Goal: Task Accomplishment & Management: Manage account settings

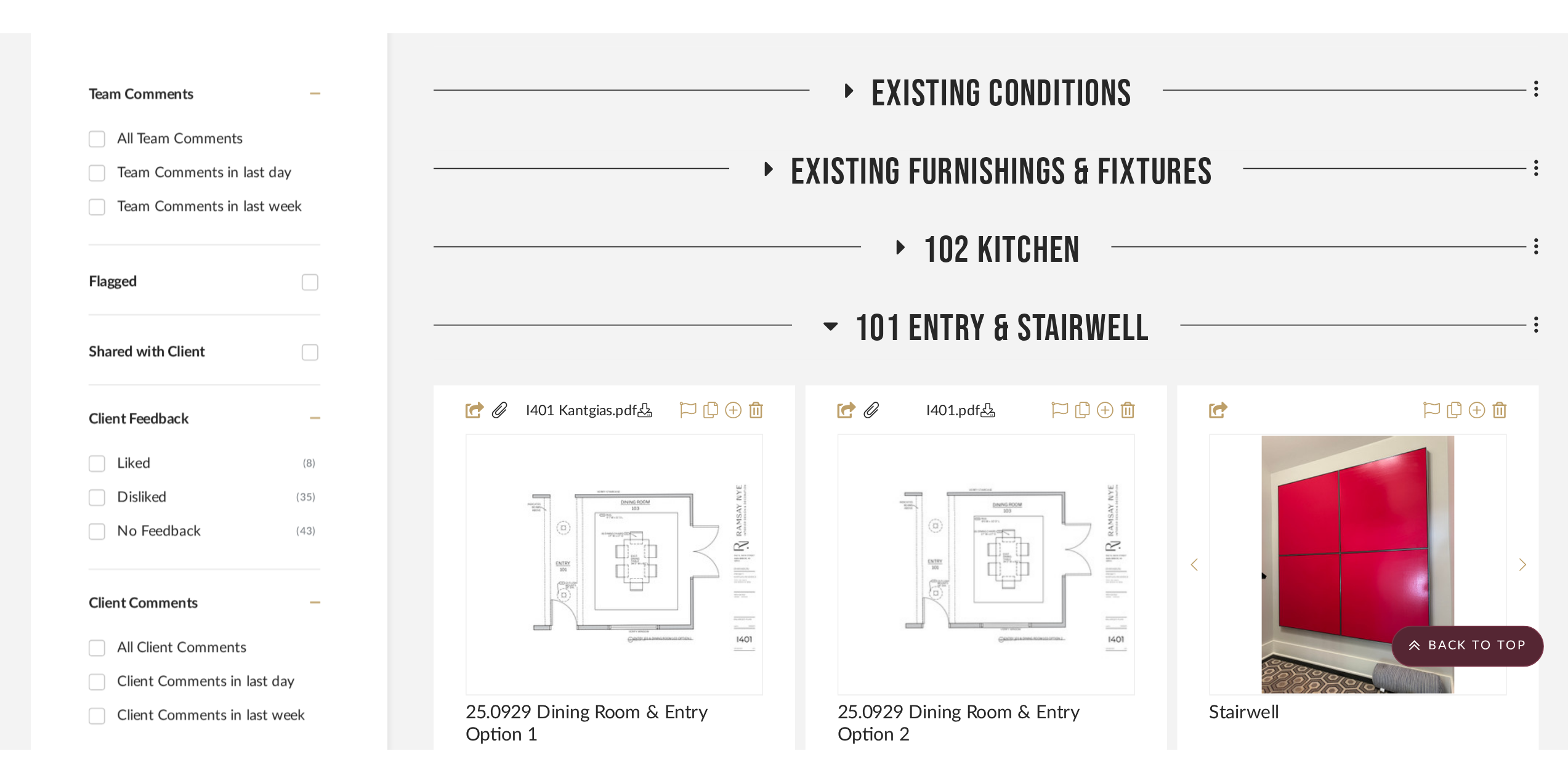
scroll to position [308, 0]
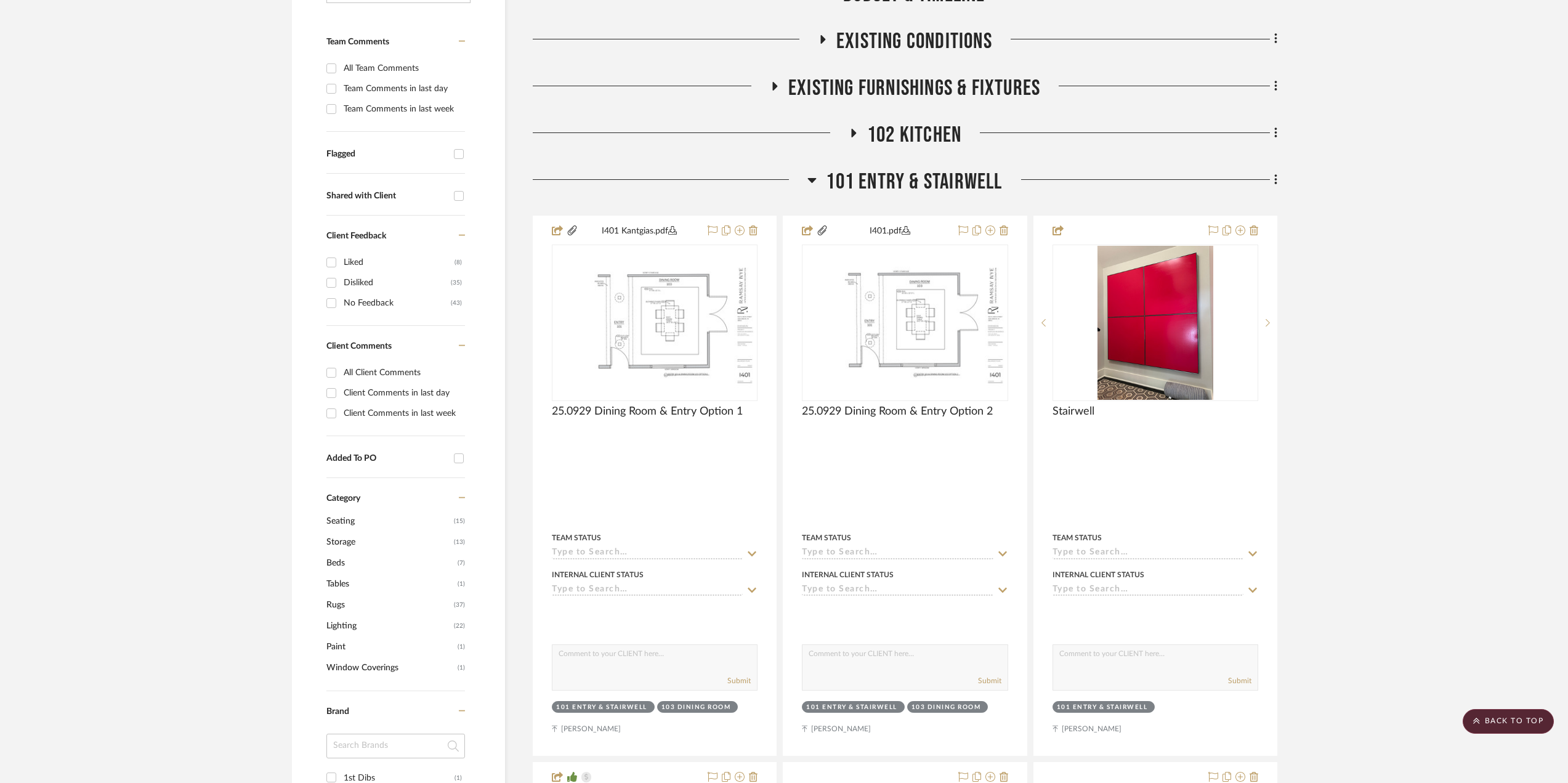
click at [898, 190] on span "101 Entry & Stairwell" at bounding box center [914, 182] width 176 height 27
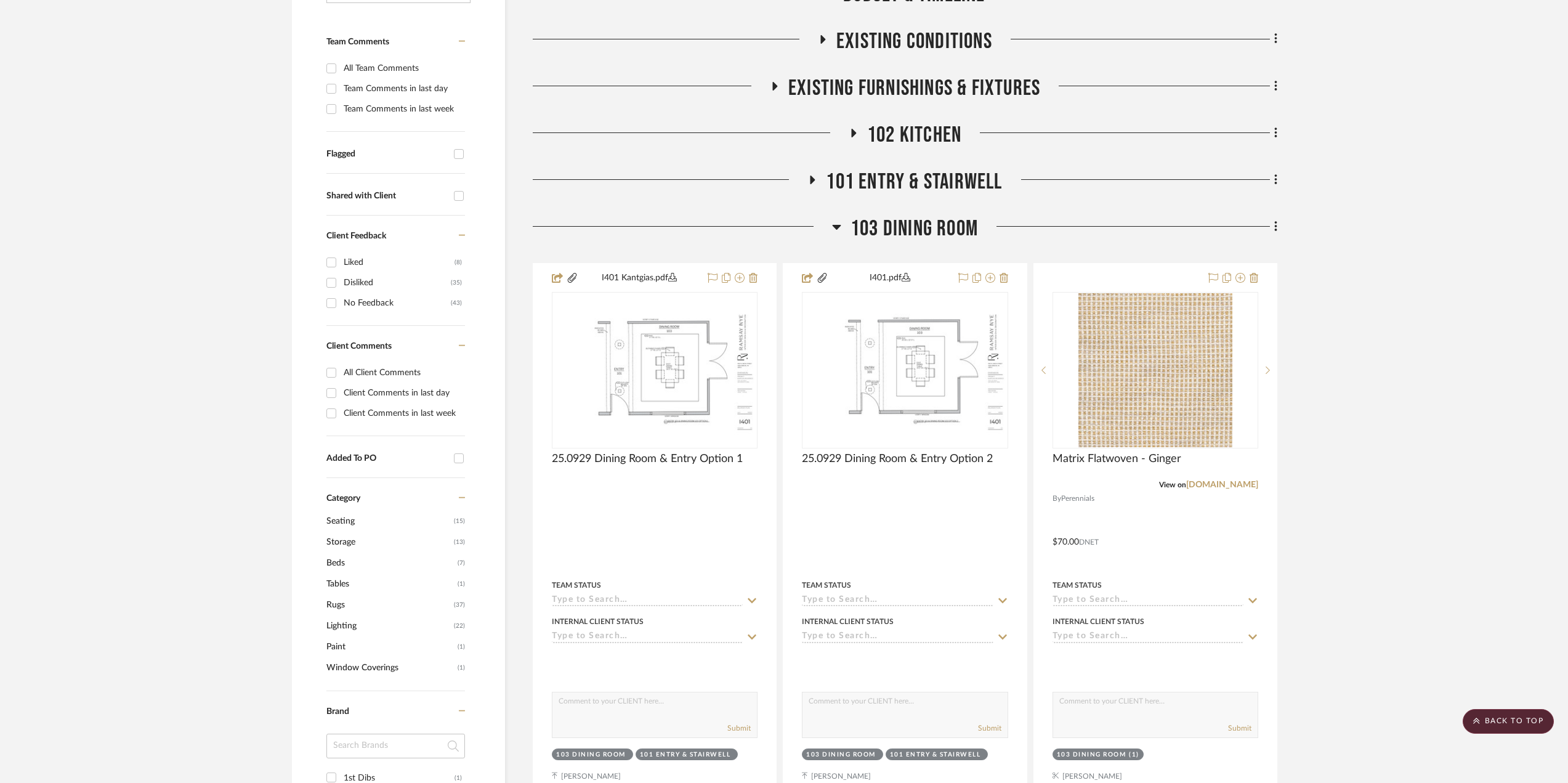
click at [897, 190] on span "101 Entry & Stairwell" at bounding box center [914, 182] width 176 height 27
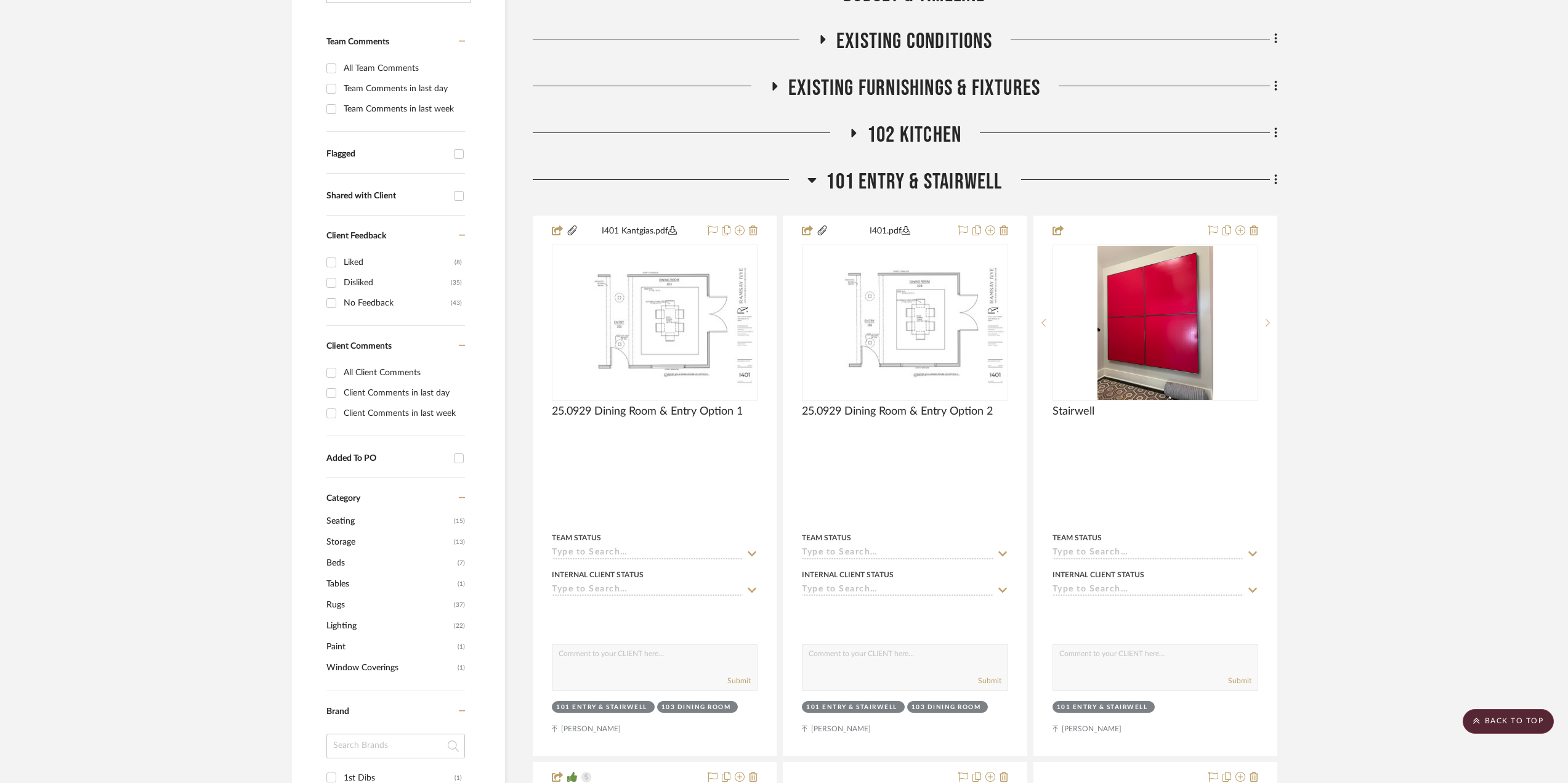
click at [846, 174] on span "101 Entry & Stairwell" at bounding box center [914, 182] width 176 height 27
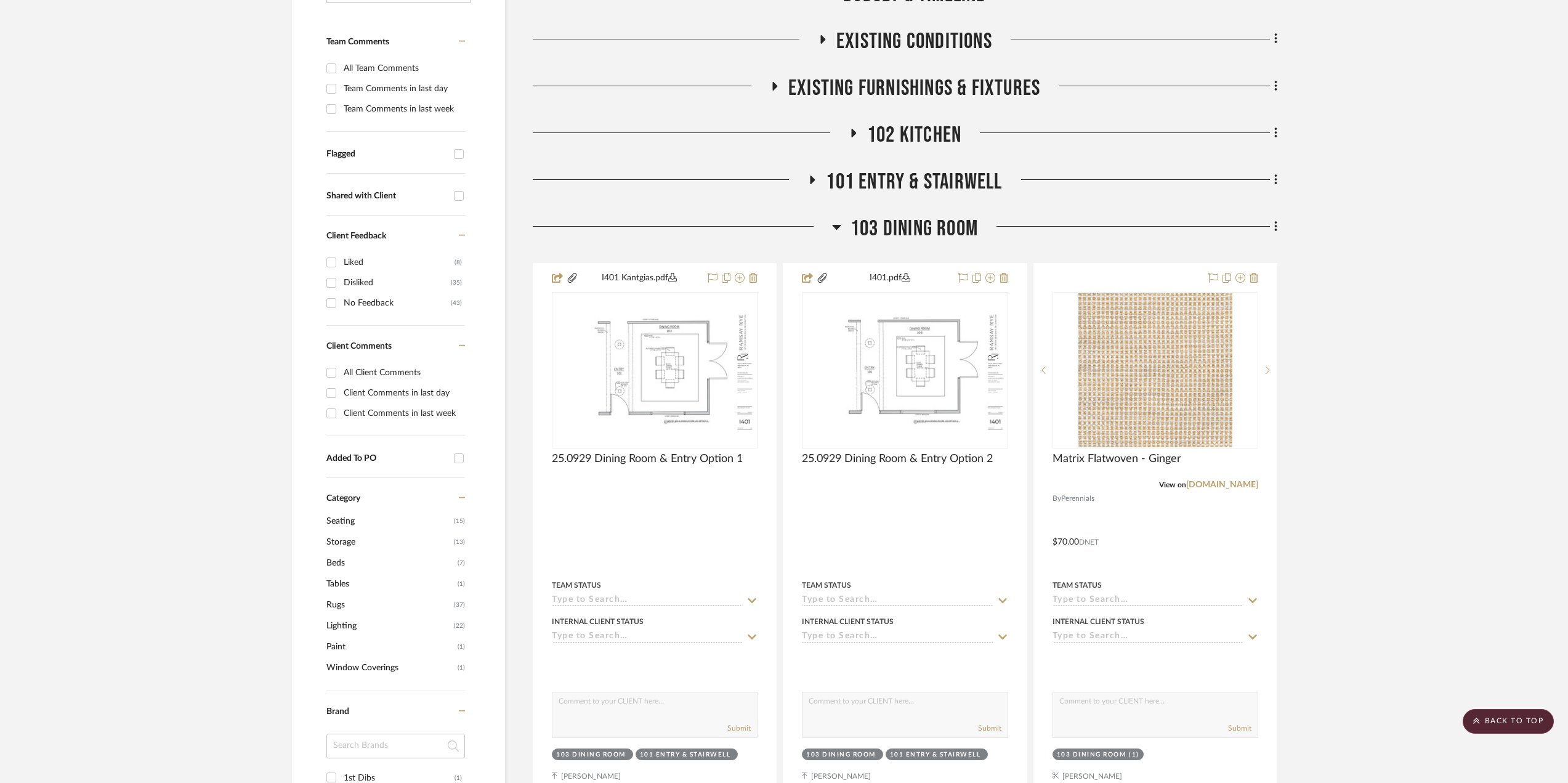
click at [892, 235] on span "103 Dining Room" at bounding box center [915, 229] width 128 height 27
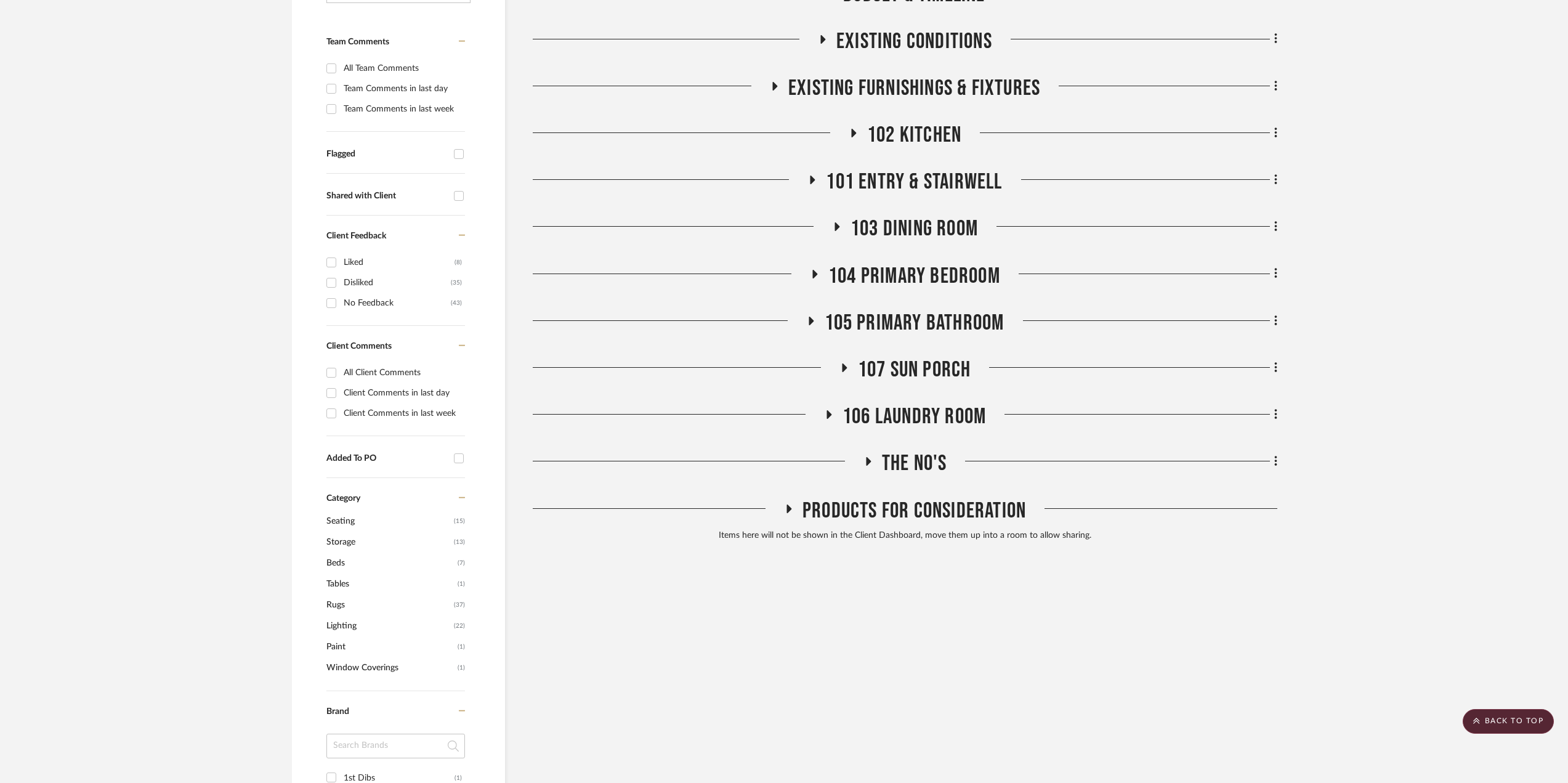
click at [891, 223] on span "103 Dining Room" at bounding box center [915, 229] width 128 height 27
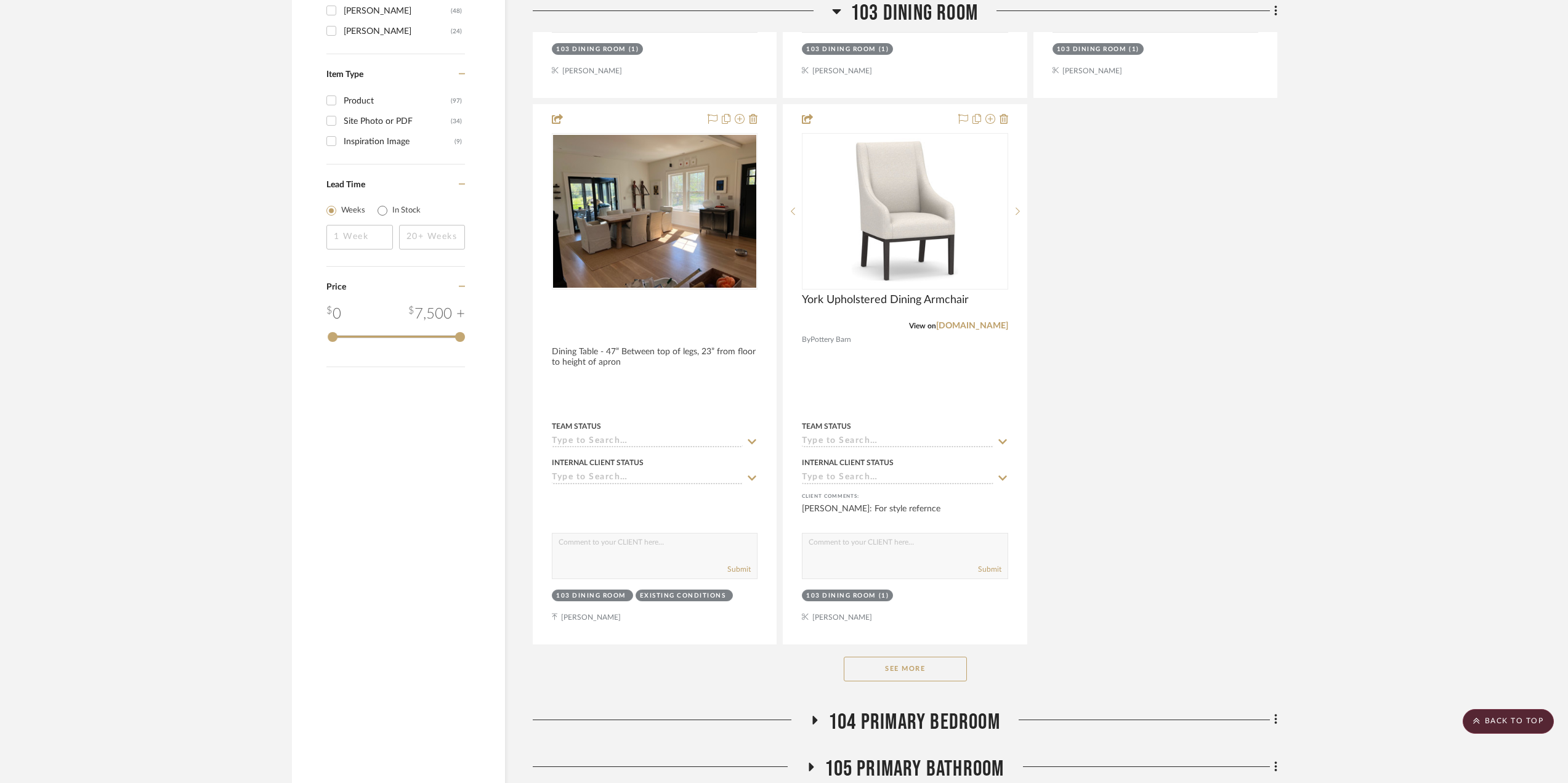
scroll to position [1601, 0]
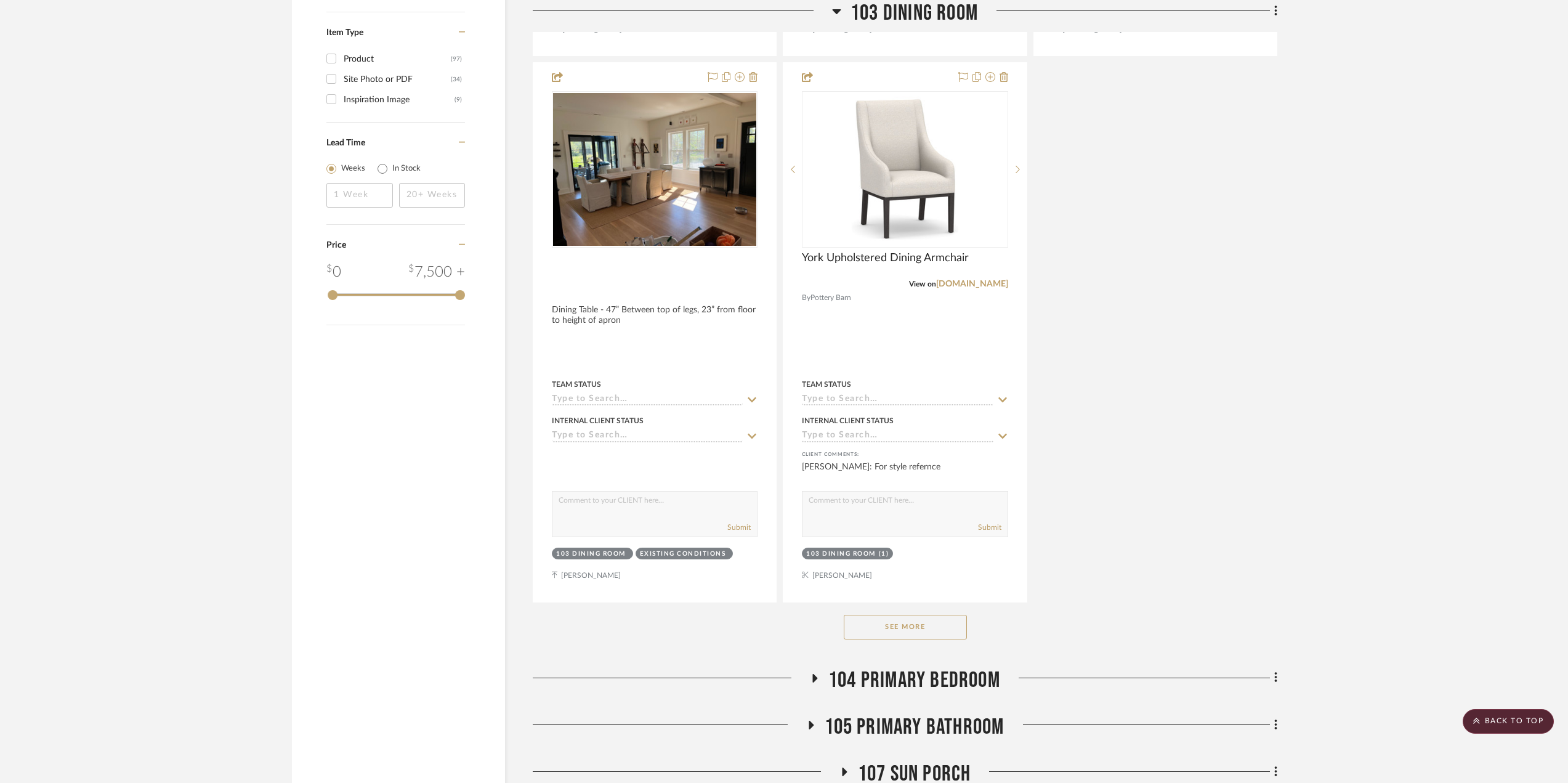
click at [895, 427] on button "See More" at bounding box center [905, 627] width 123 height 25
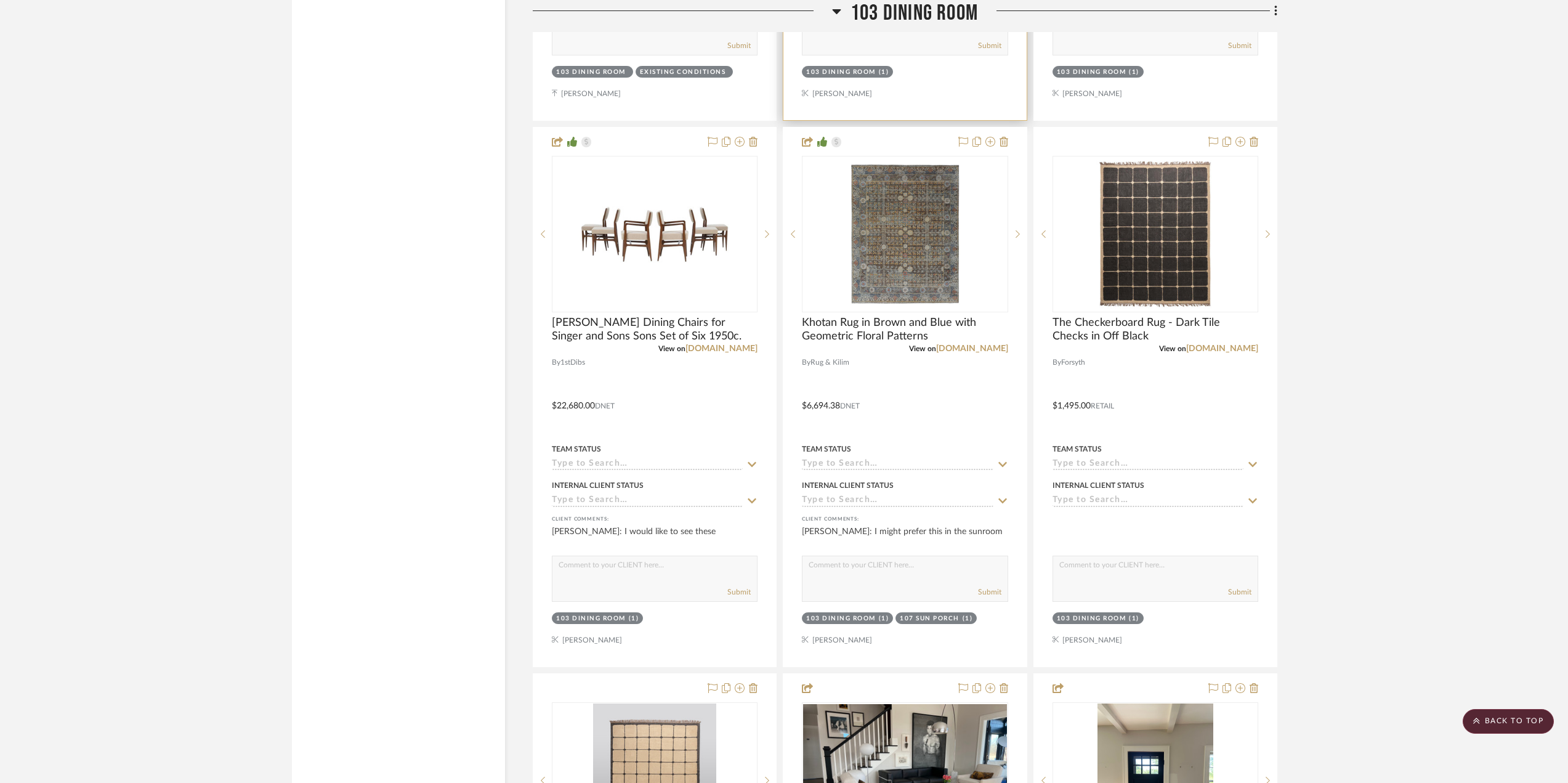
scroll to position [2094, 0]
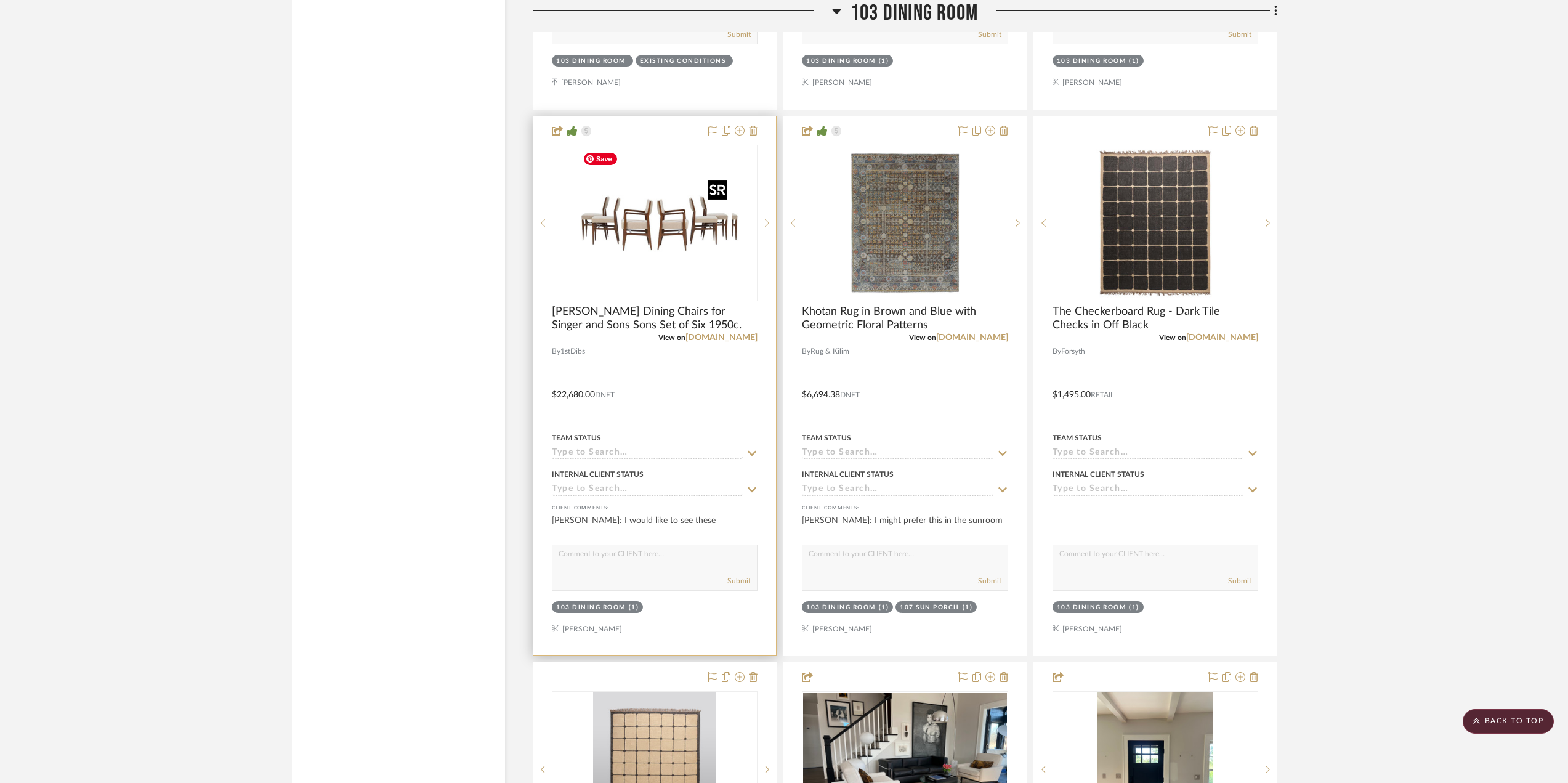
click at [645, 257] on img "0" at bounding box center [665, 223] width 154 height 154
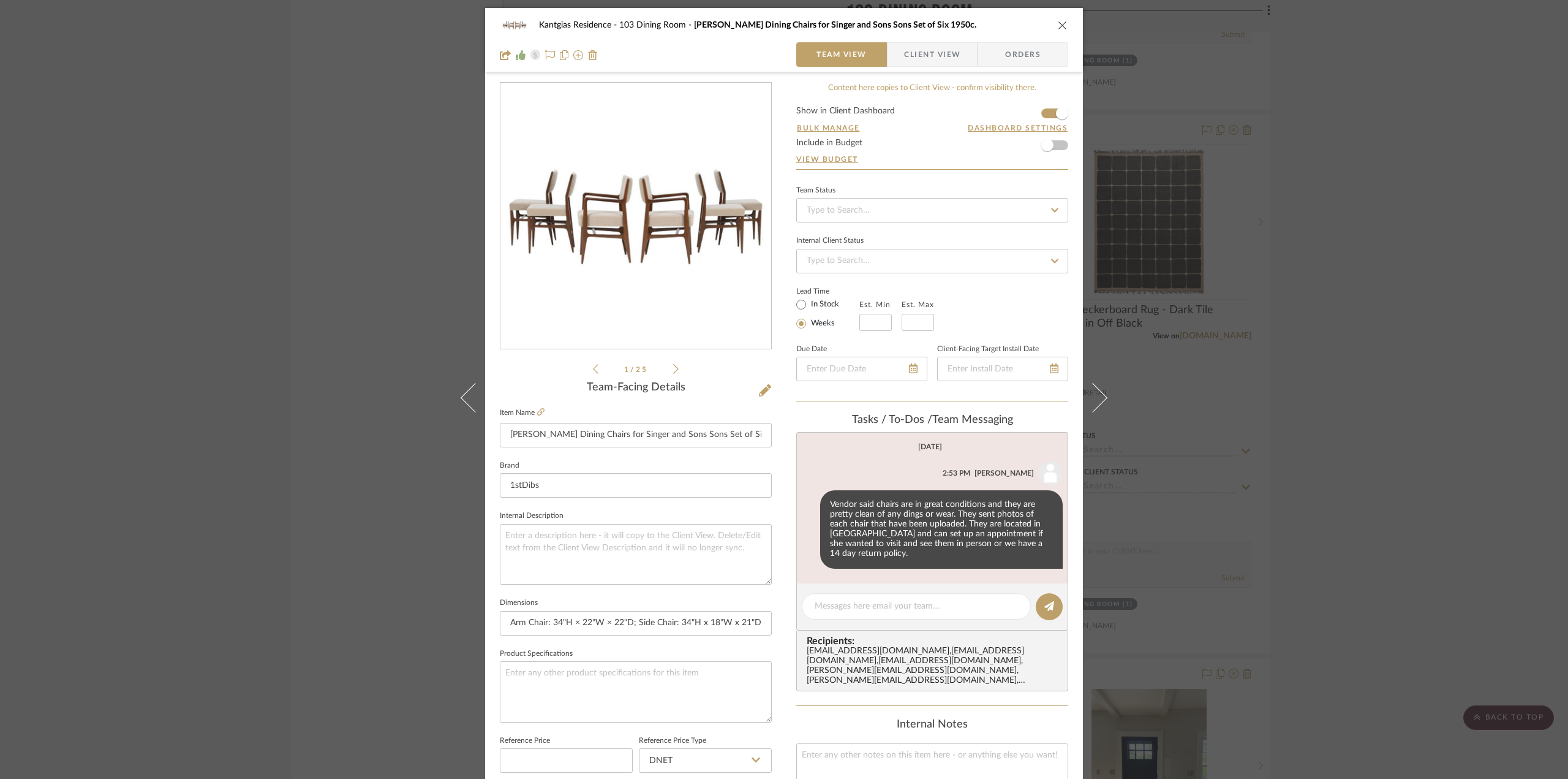
scroll to position [0, 0]
click at [932, 28] on icon "close" at bounding box center [1063, 27] width 10 height 10
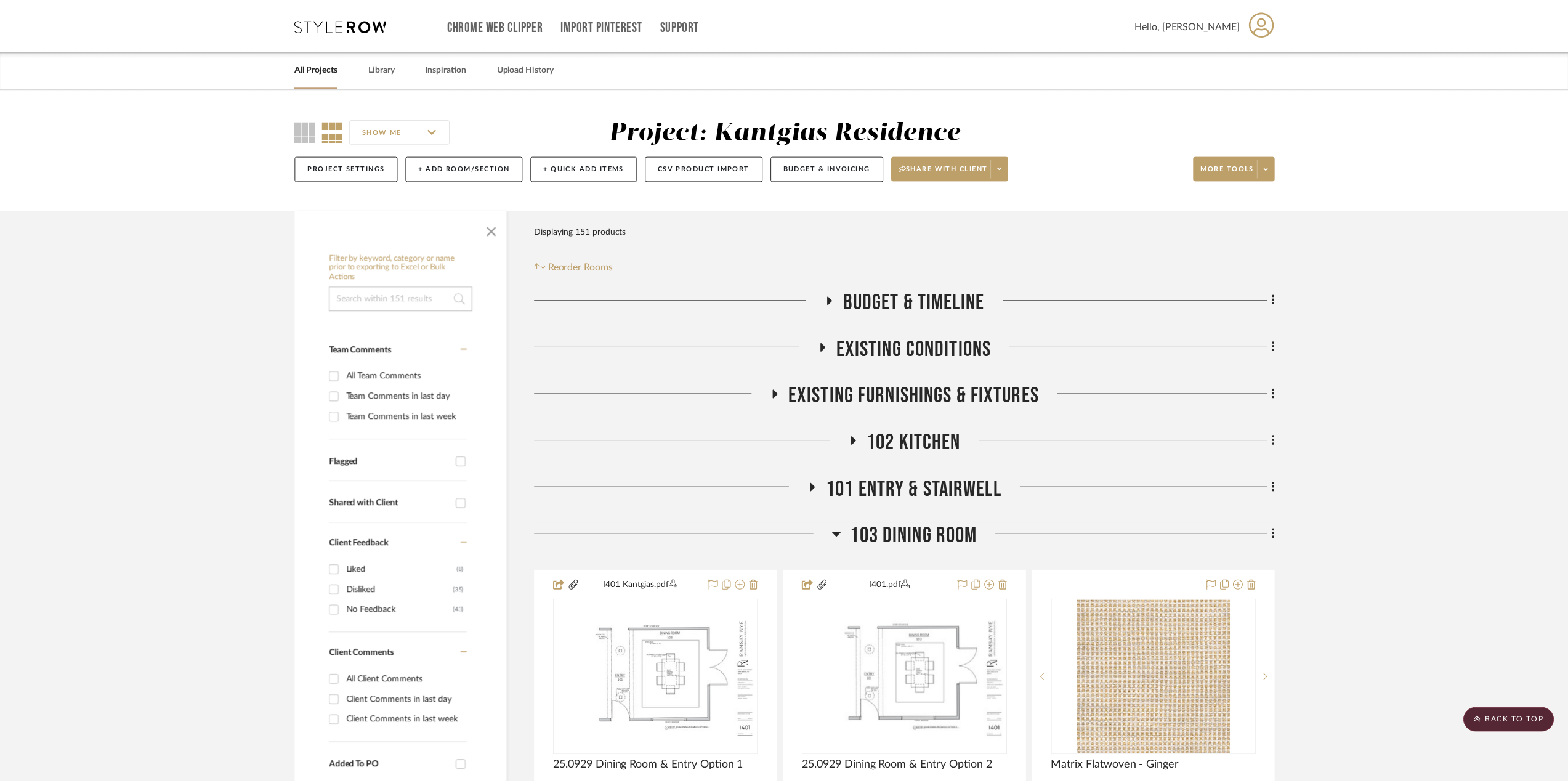
scroll to position [2094, 0]
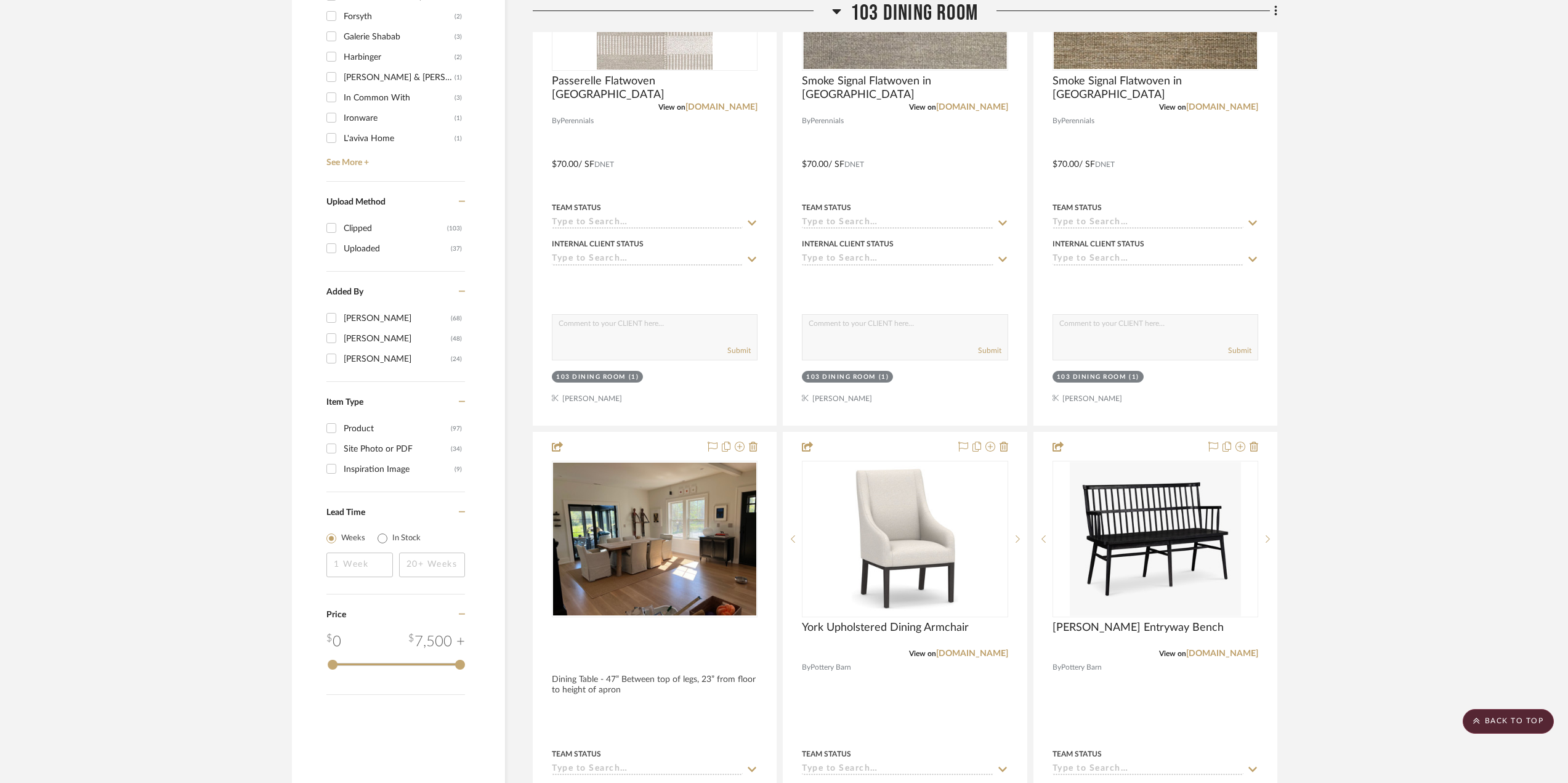
click at [932, 15] on span "103 Dining Room" at bounding box center [915, 13] width 128 height 27
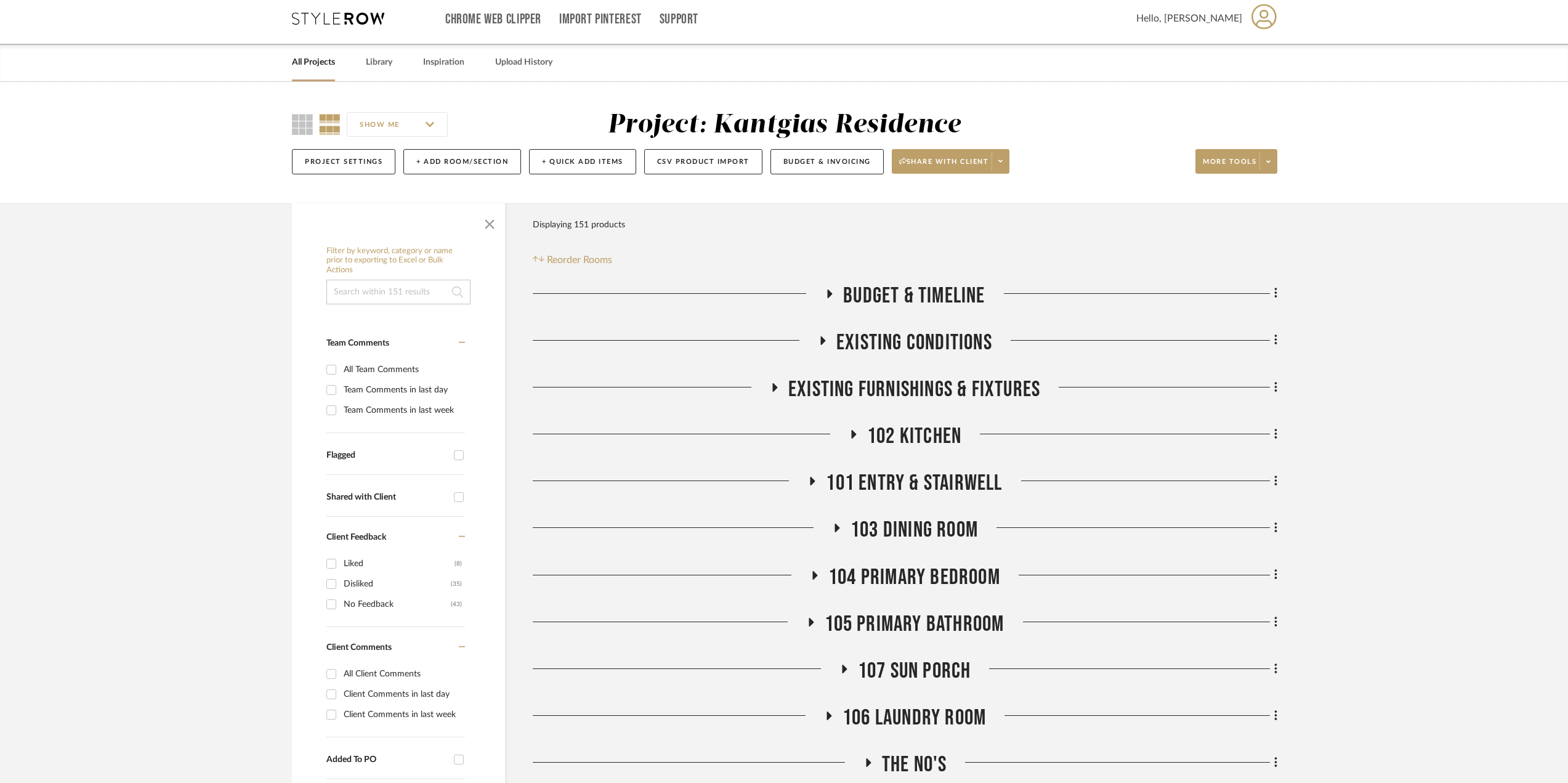
scroll to position [0, 0]
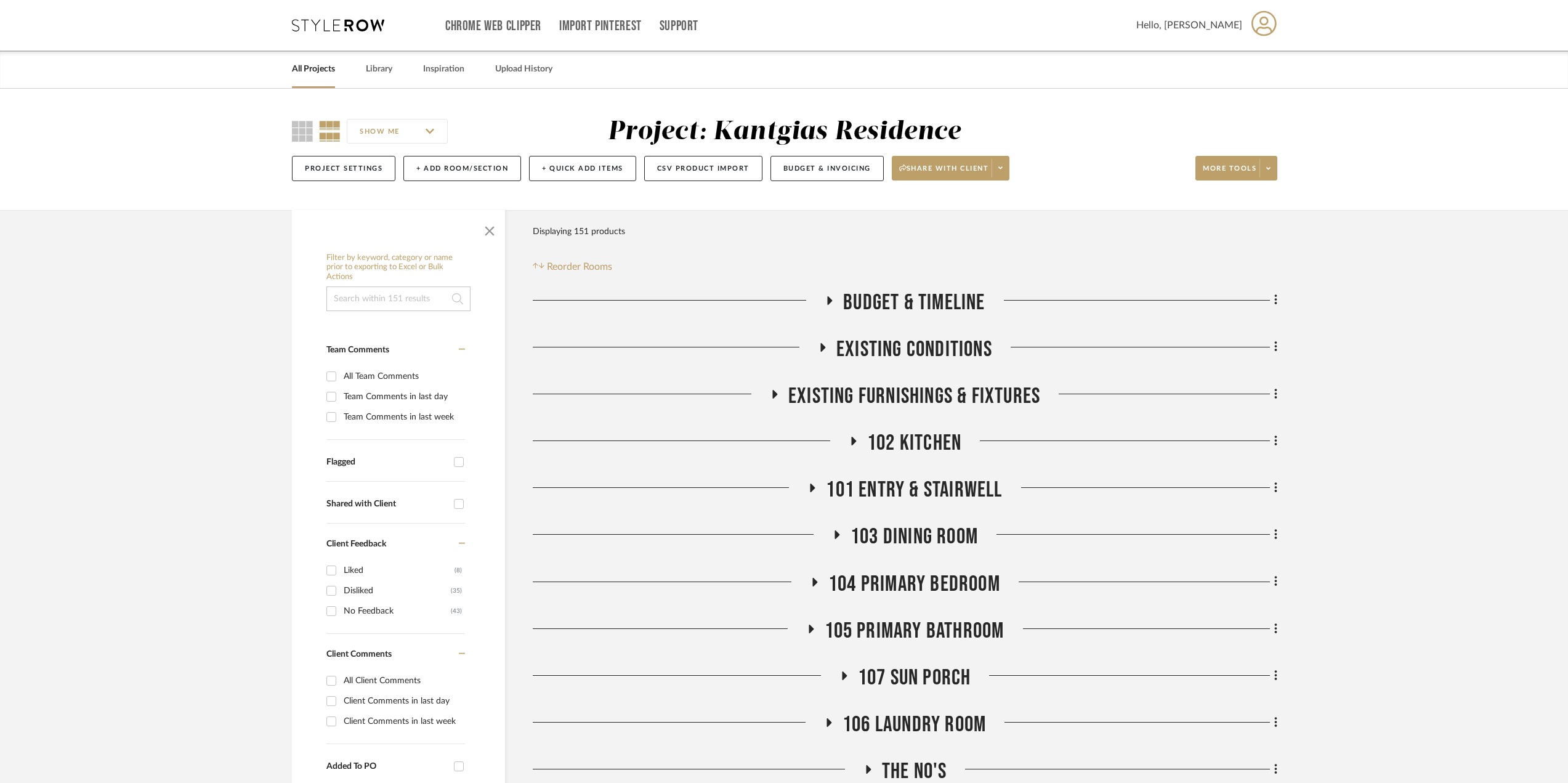
click at [937, 169] on div "Project Settings + Add Room/Section + Quick Add Items CSV Product Import Budget…" at bounding box center [785, 168] width 986 height 42
click at [937, 169] on icon at bounding box center [1000, 167] width 4 height 7
click at [937, 167] on div at bounding box center [784, 391] width 1568 height 783
click at [937, 169] on span at bounding box center [1269, 168] width 17 height 19
click at [937, 281] on button "Bulk Actions" at bounding box center [1249, 292] width 104 height 30
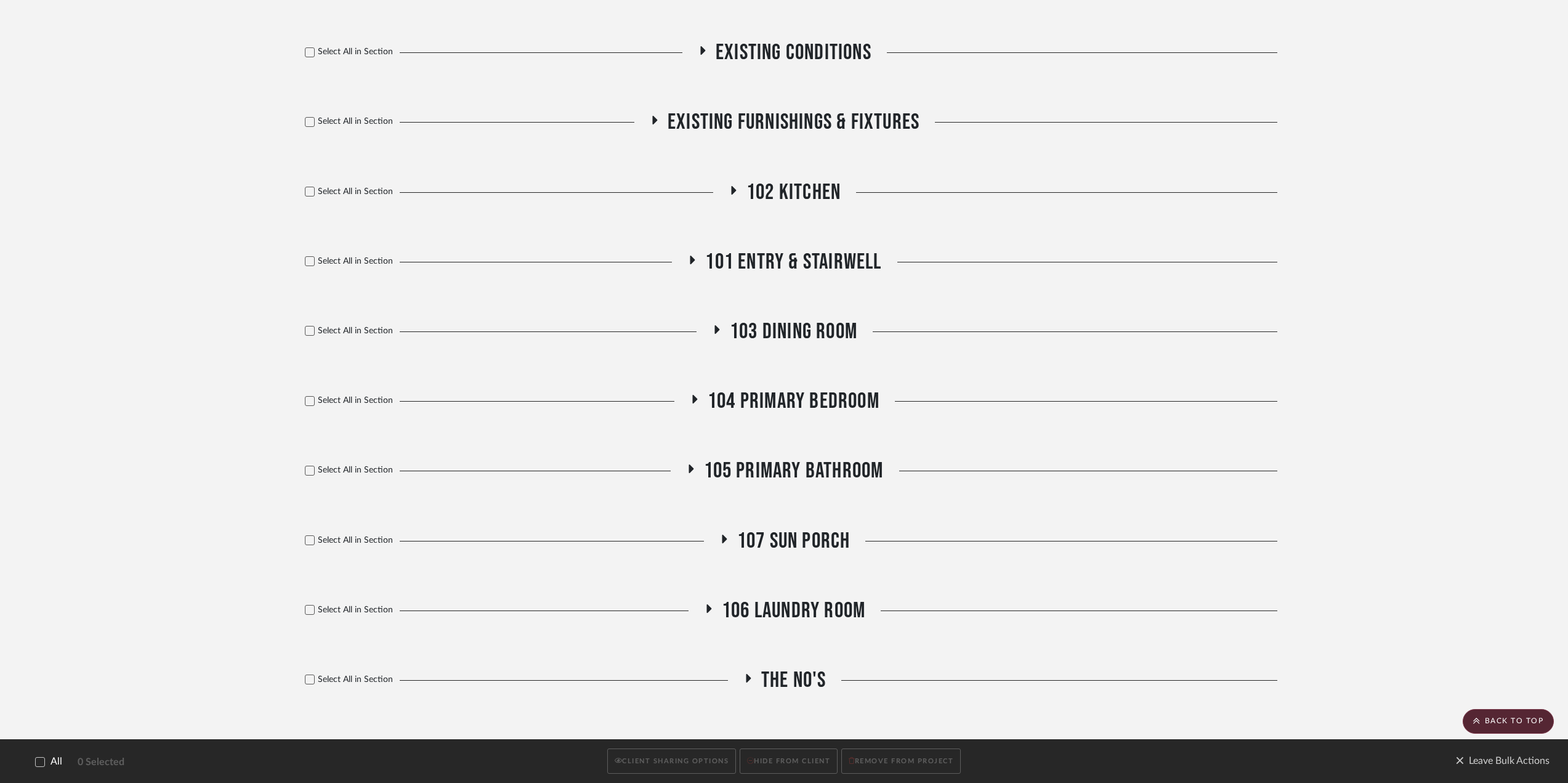
scroll to position [340, 0]
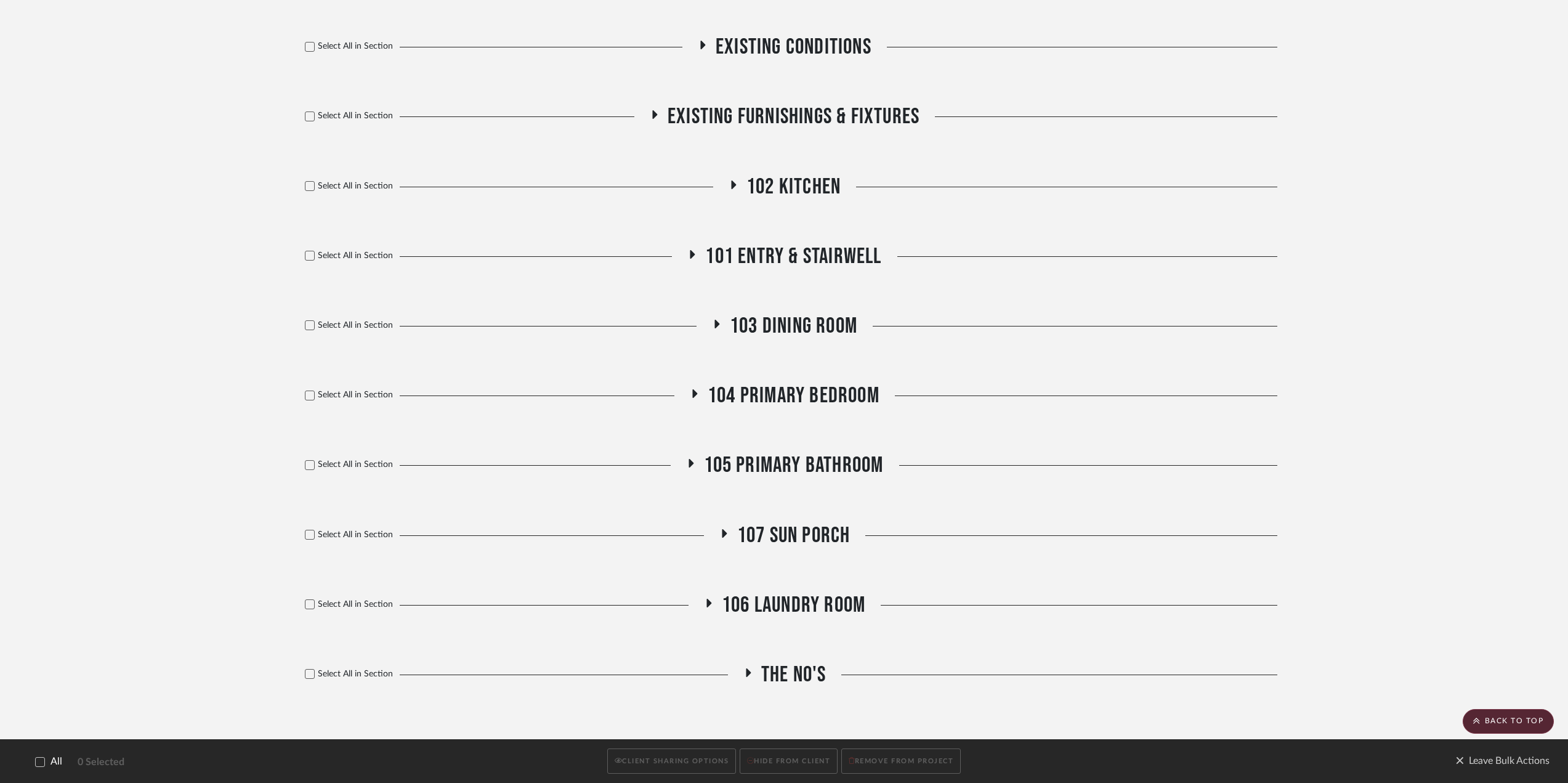
click at [776, 427] on span "105 Primary Bathroom" at bounding box center [794, 465] width 180 height 27
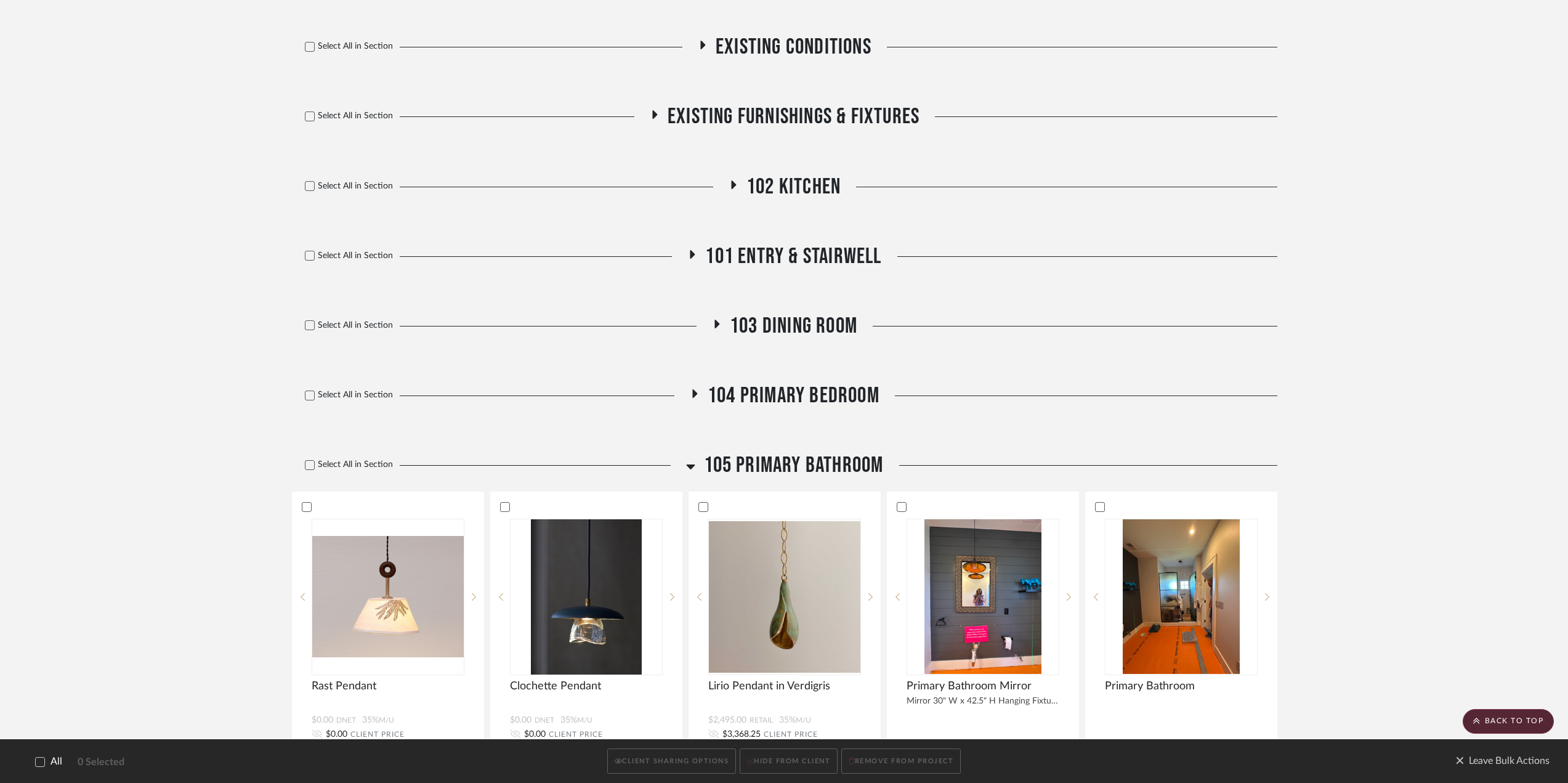
click at [767, 427] on span "105 Primary Bathroom" at bounding box center [794, 465] width 180 height 27
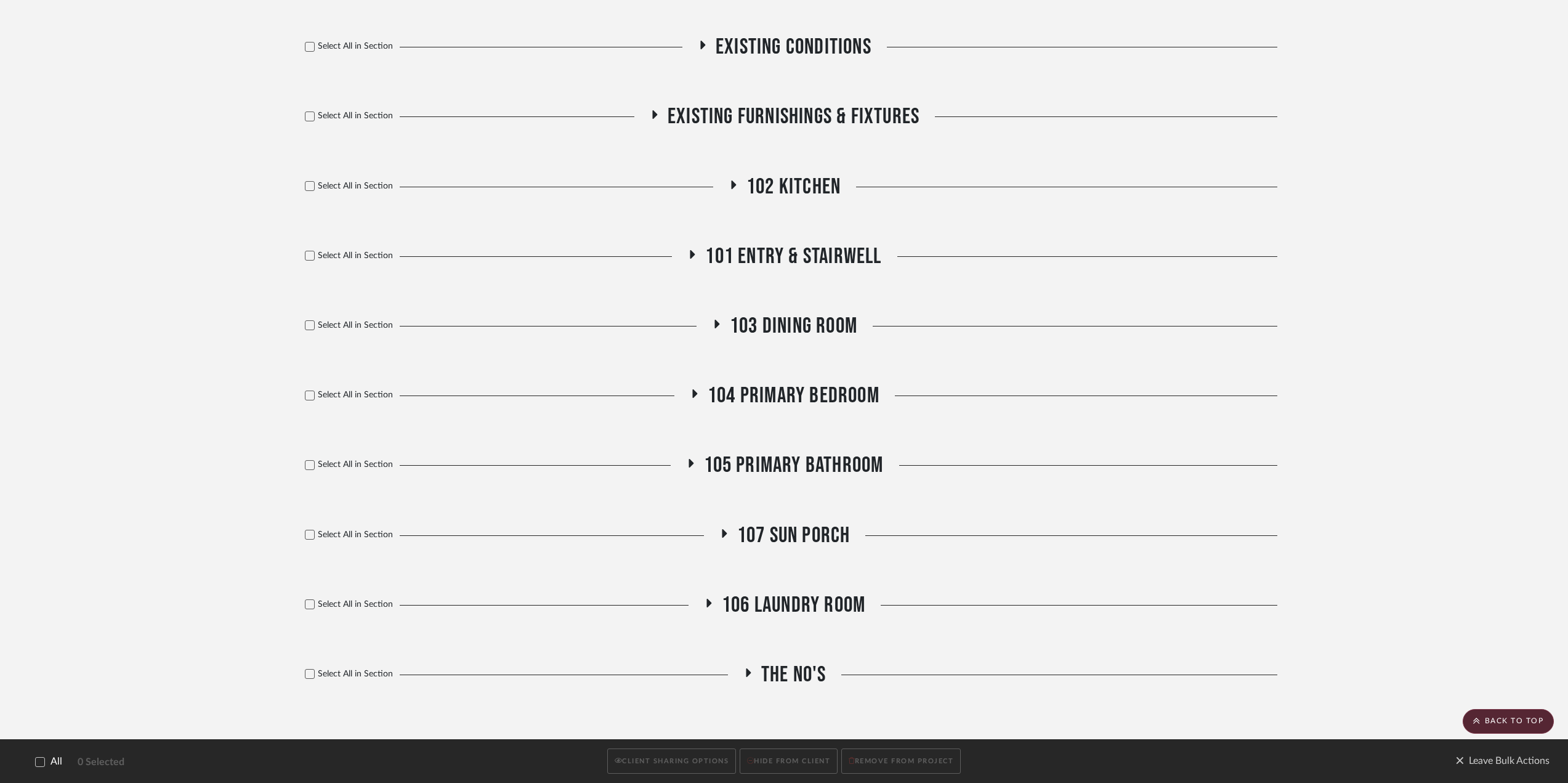
click at [751, 393] on span "104 Primary Bedroom" at bounding box center [793, 396] width 172 height 27
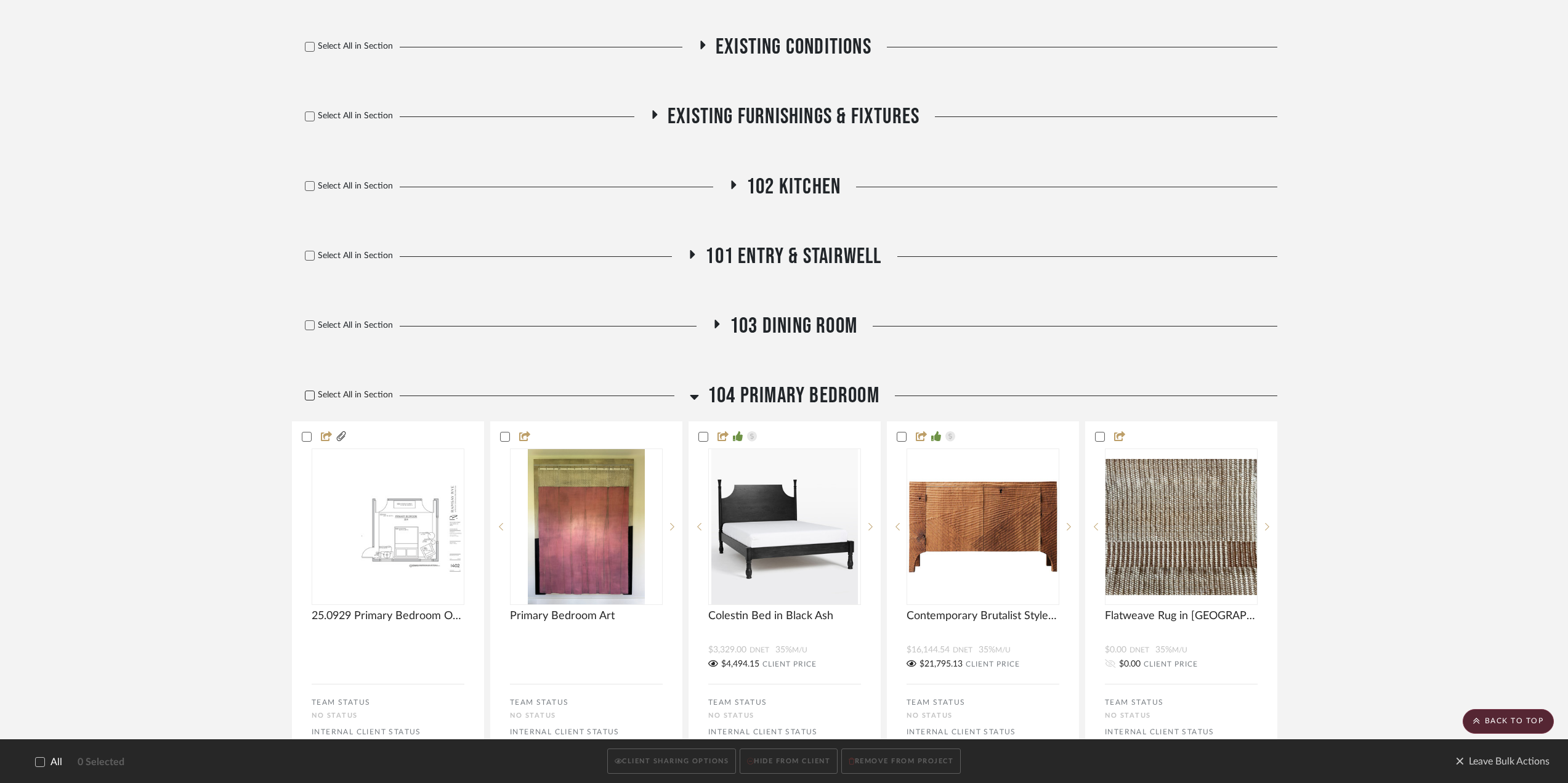
click at [307, 394] on icon at bounding box center [310, 396] width 9 height 9
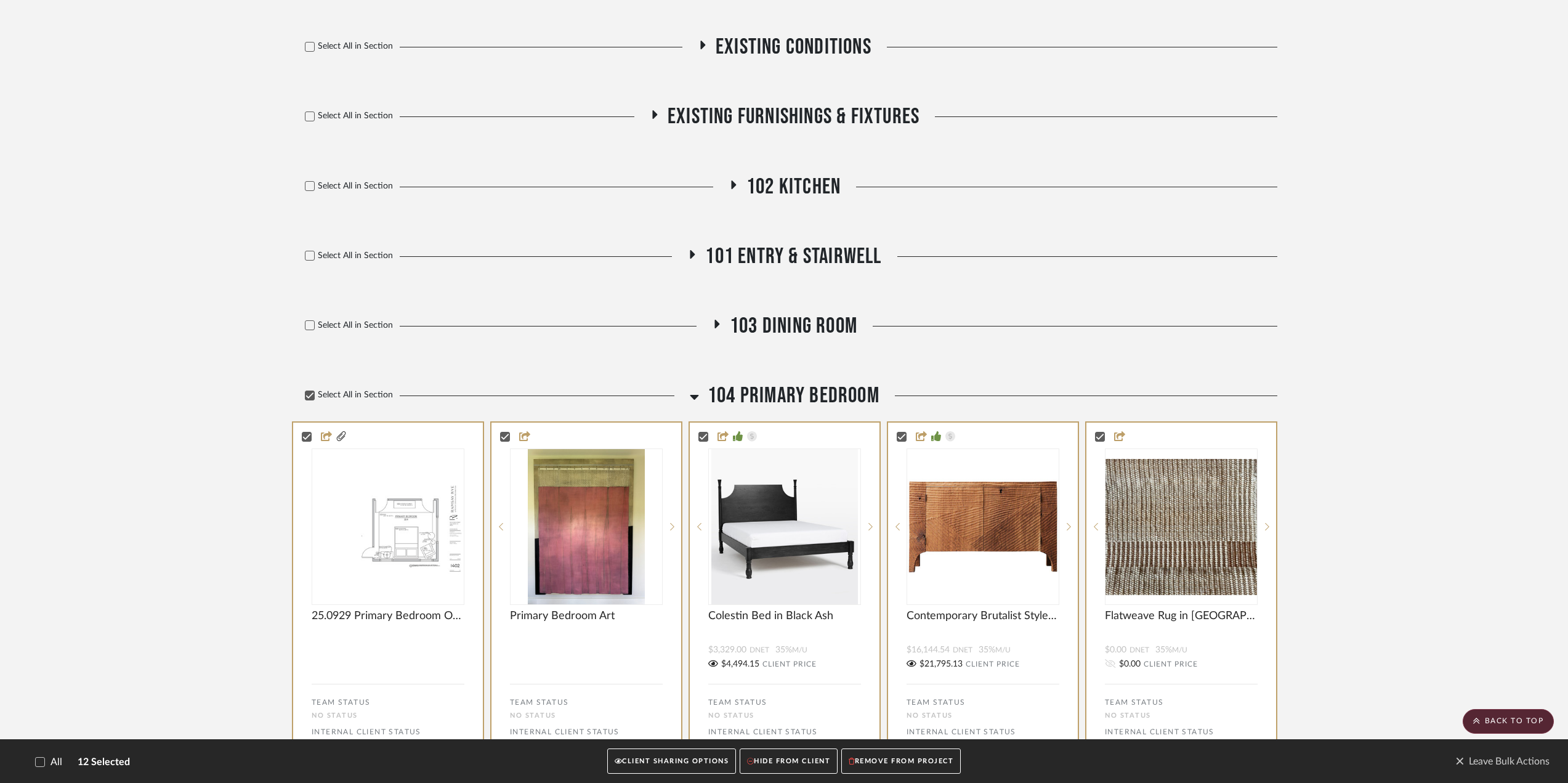
click at [773, 322] on span "103 Dining Room" at bounding box center [794, 326] width 128 height 27
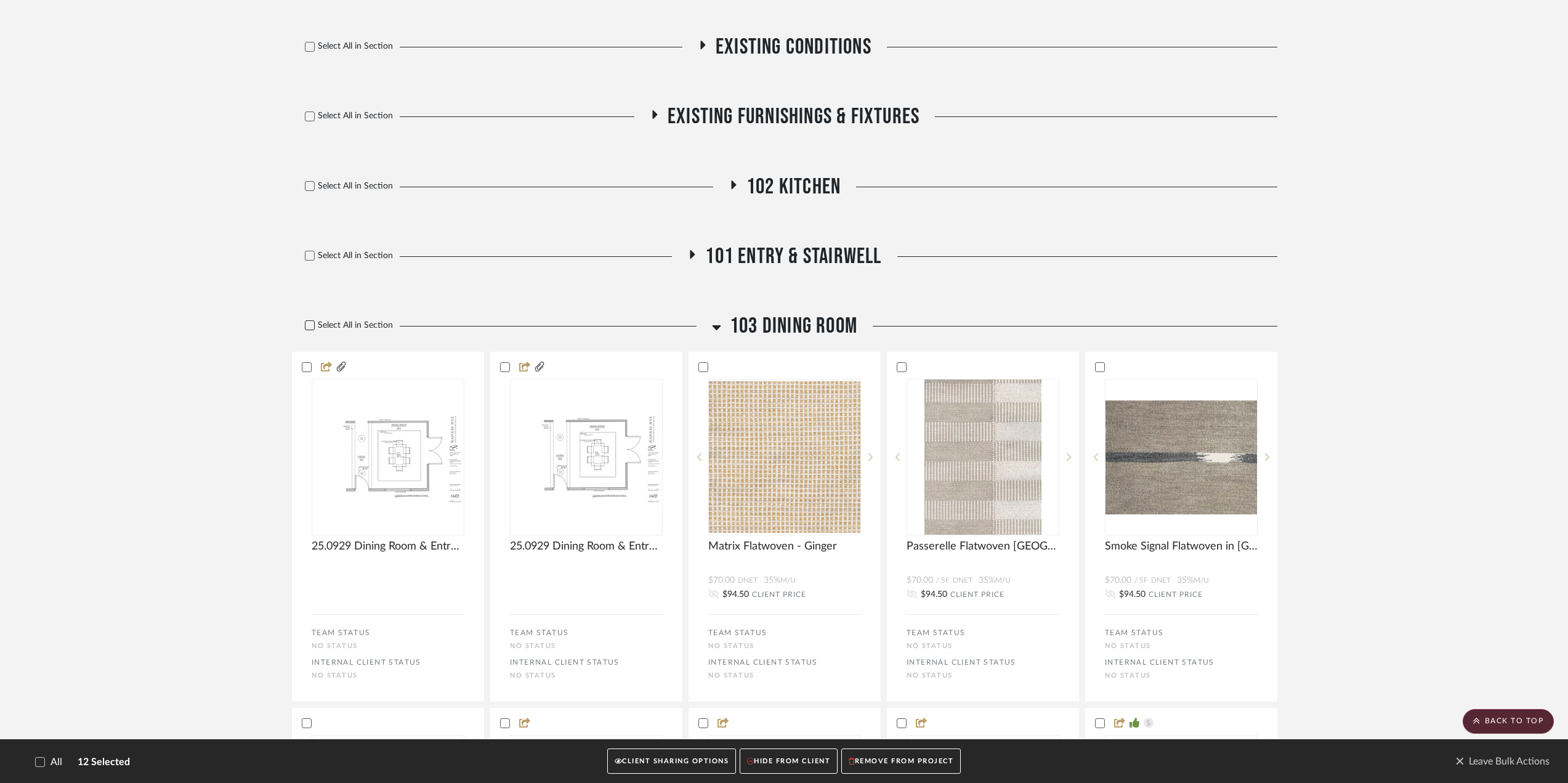
click at [307, 330] on div at bounding box center [310, 325] width 10 height 10
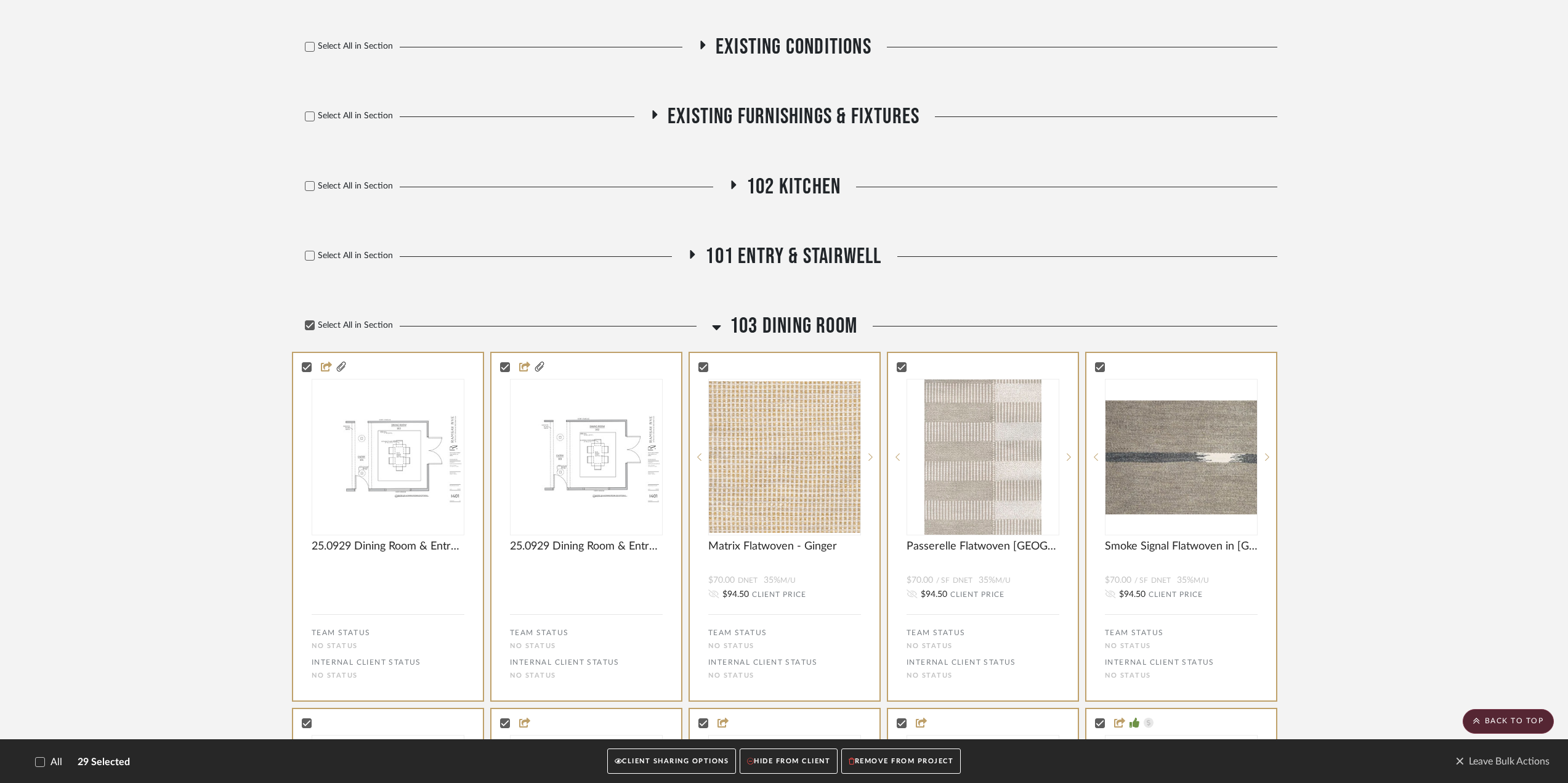
click at [671, 427] on button "CLIENT SHARING OPTIONS" at bounding box center [672, 761] width 129 height 25
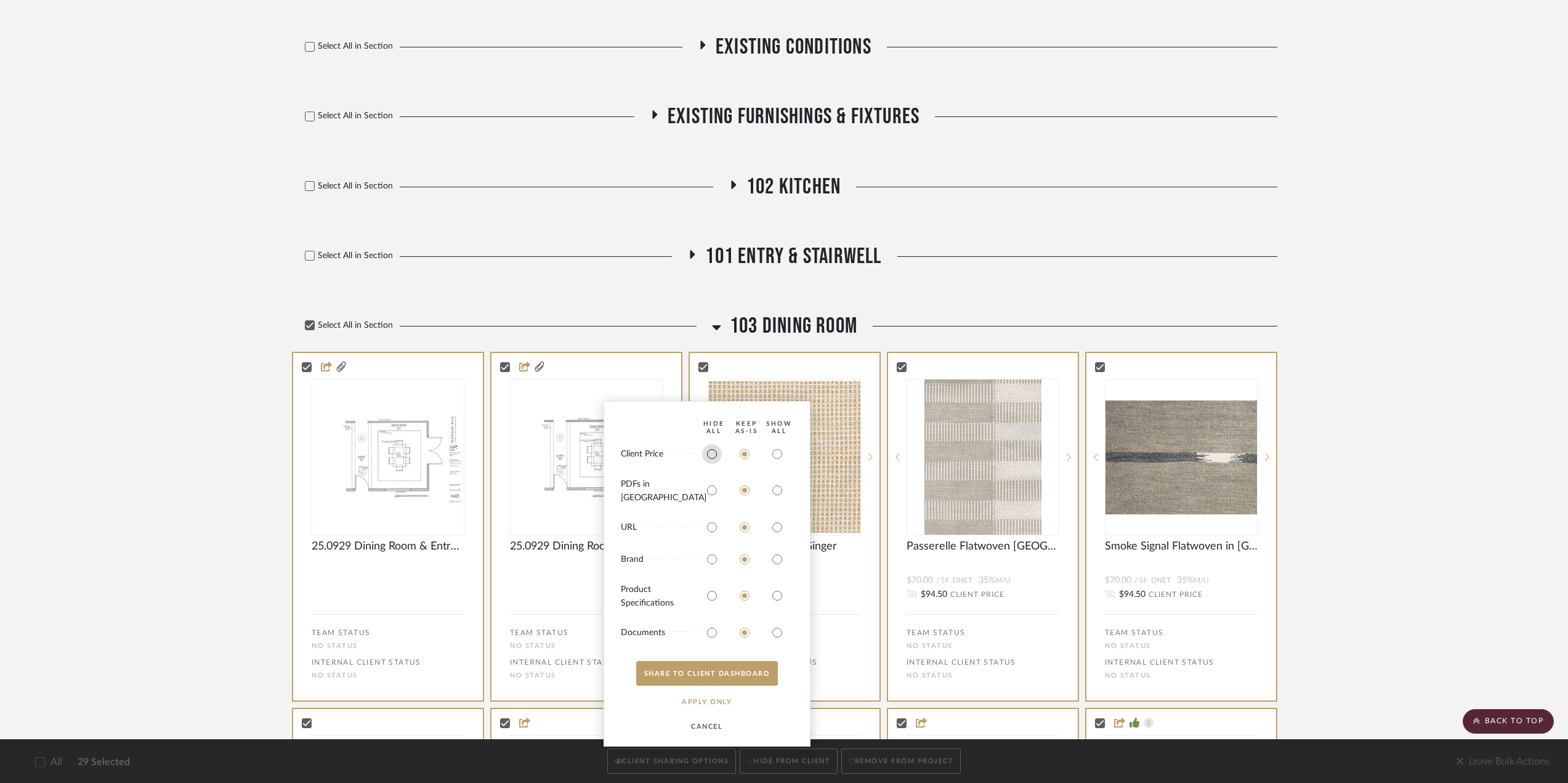
click at [712, 427] on input "radio" at bounding box center [712, 454] width 20 height 20
radio input "true"
click at [709, 427] on input "radio" at bounding box center [712, 528] width 20 height 20
radio input "true"
click at [713, 427] on input "radio" at bounding box center [712, 559] width 20 height 20
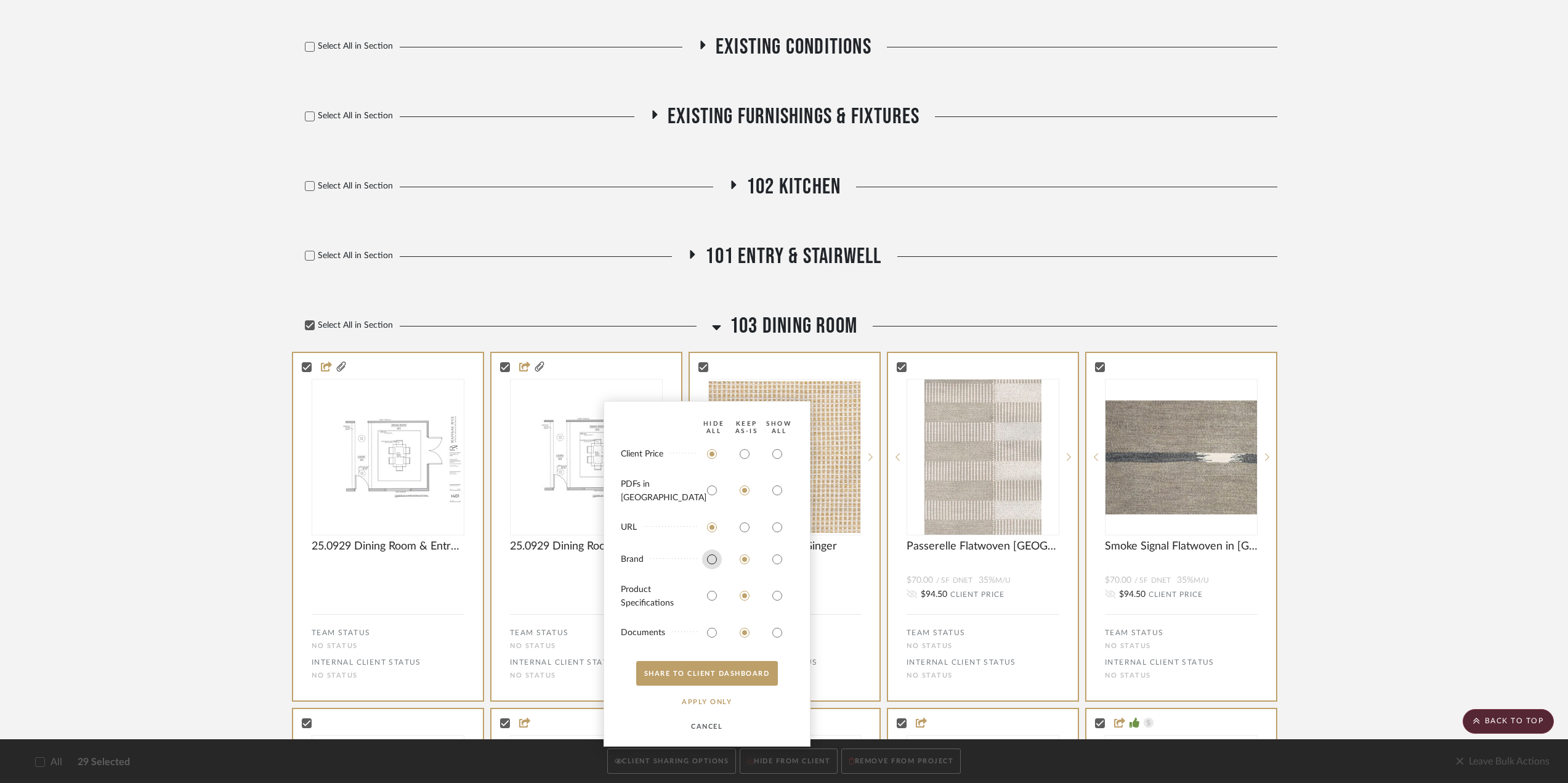
radio input "true"
click at [711, 427] on input "radio" at bounding box center [712, 596] width 20 height 20
radio input "true"
click at [711, 427] on input "radio" at bounding box center [712, 632] width 20 height 20
radio input "true"
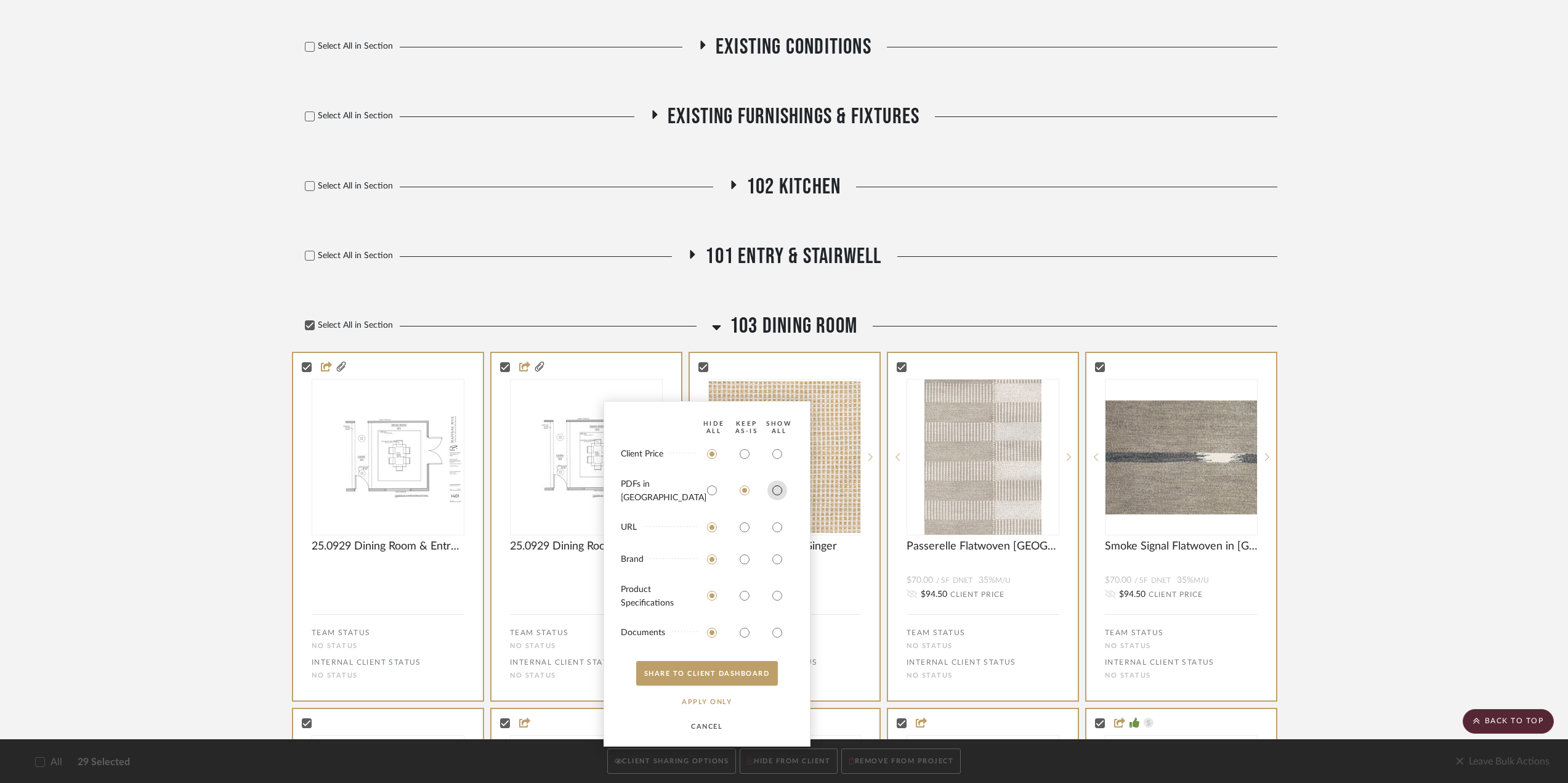
click at [775, 427] on input "radio" at bounding box center [777, 490] width 20 height 20
radio input "true"
click at [724, 427] on button "SHARE TO CLIENT Dashboard" at bounding box center [707, 673] width 141 height 25
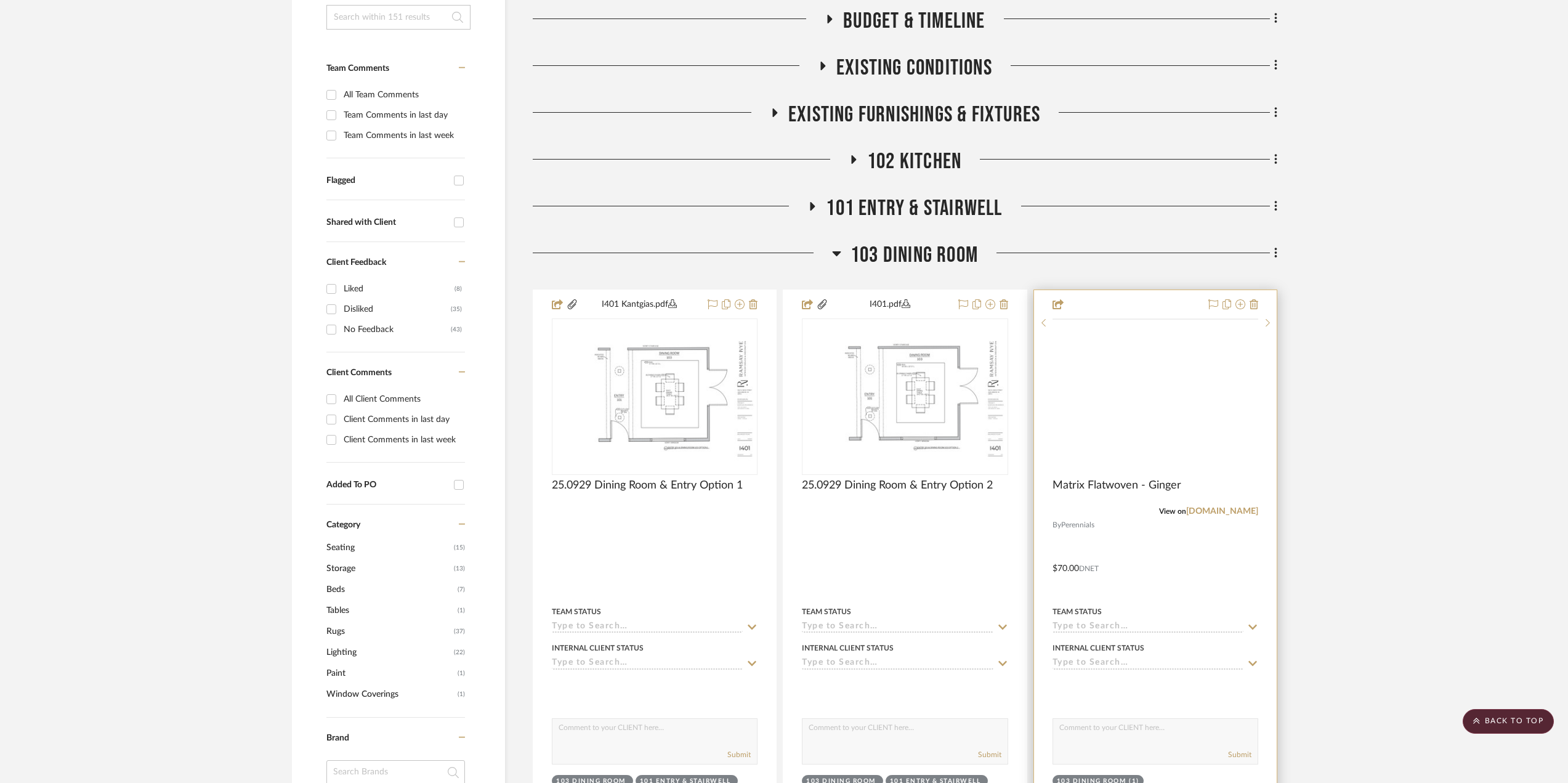
scroll to position [217, 0]
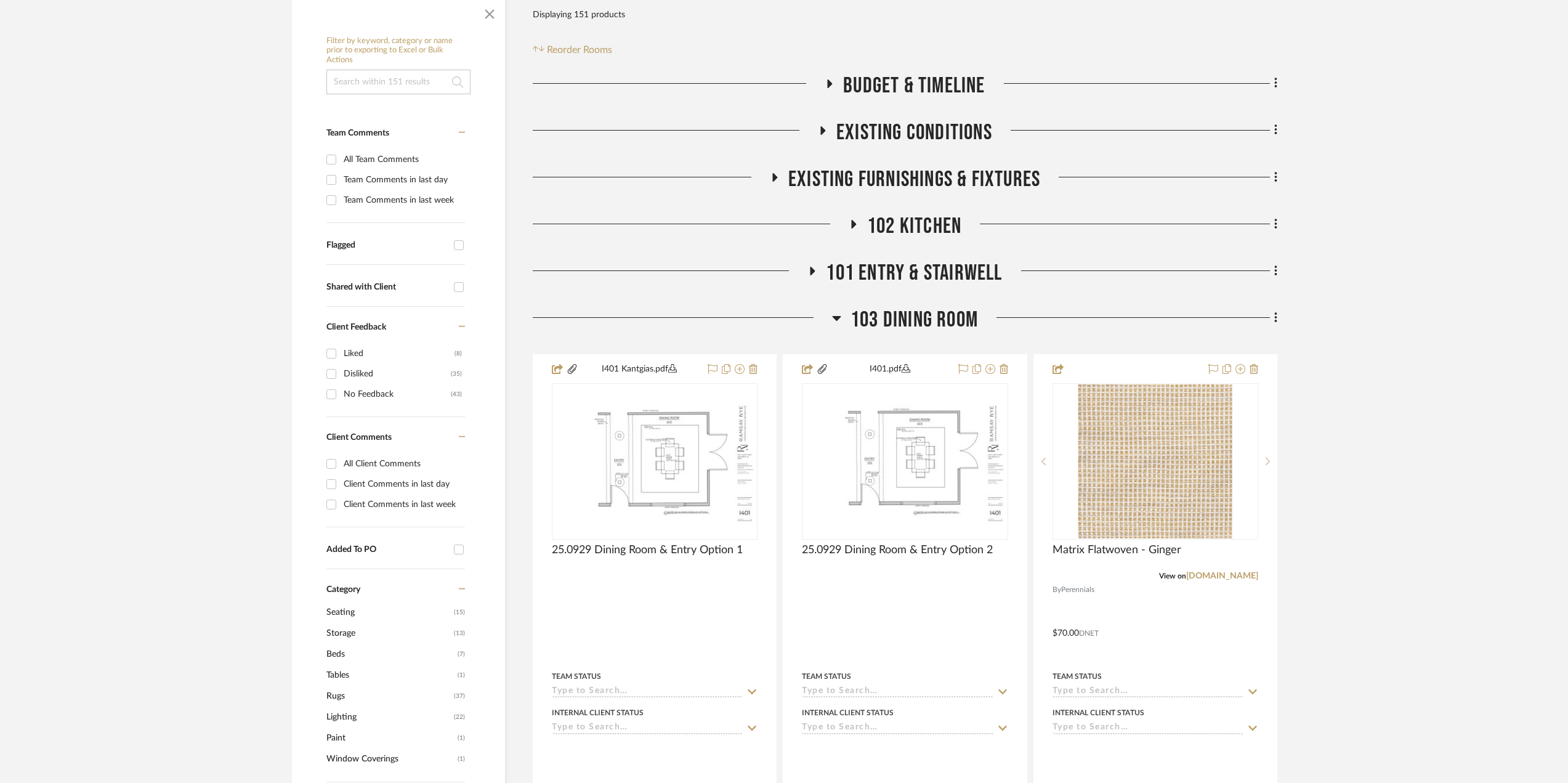
click at [918, 320] on span "103 Dining Room" at bounding box center [915, 320] width 128 height 27
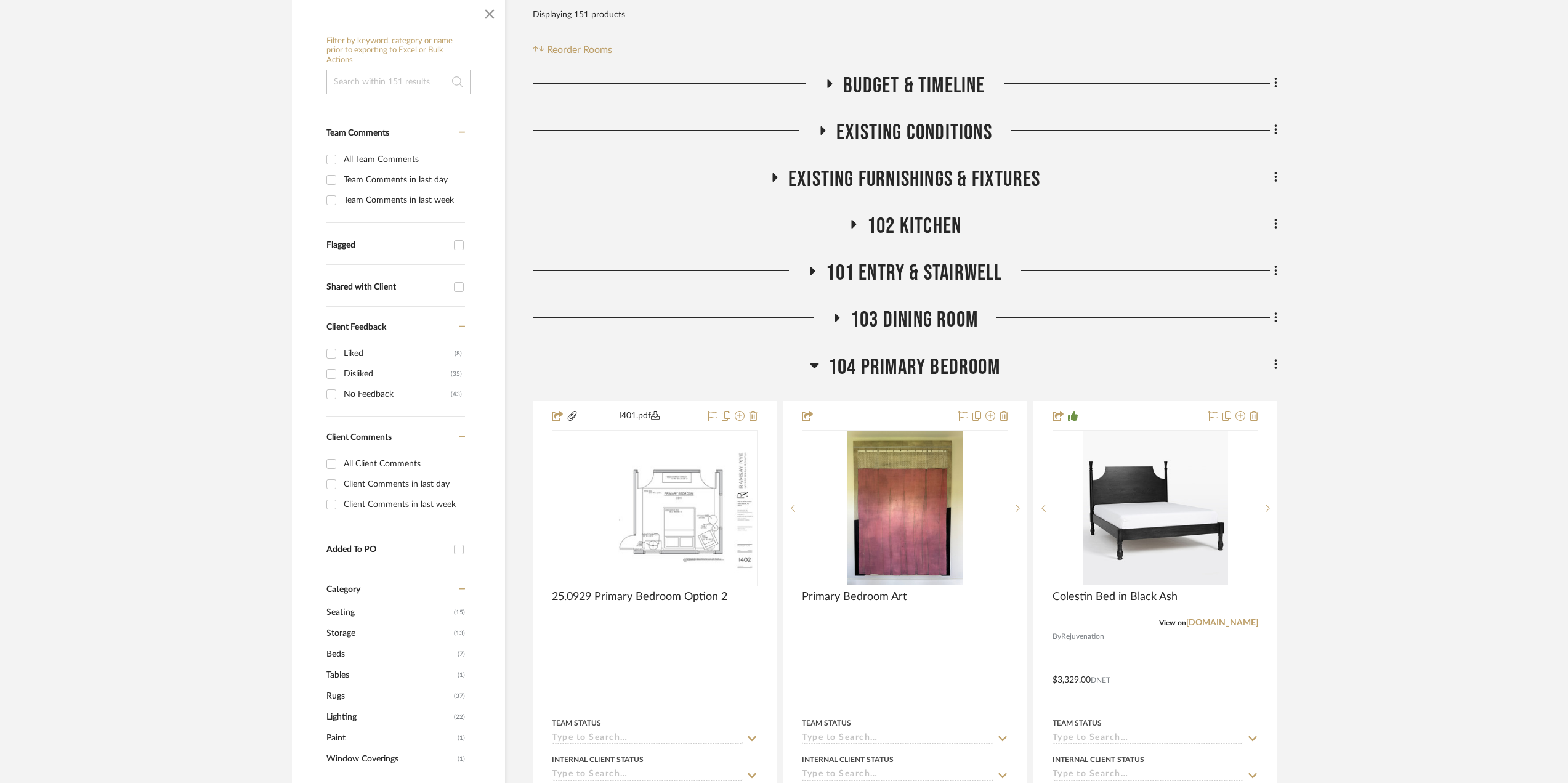
click at [895, 360] on span "104 Primary Bedroom" at bounding box center [914, 367] width 172 height 27
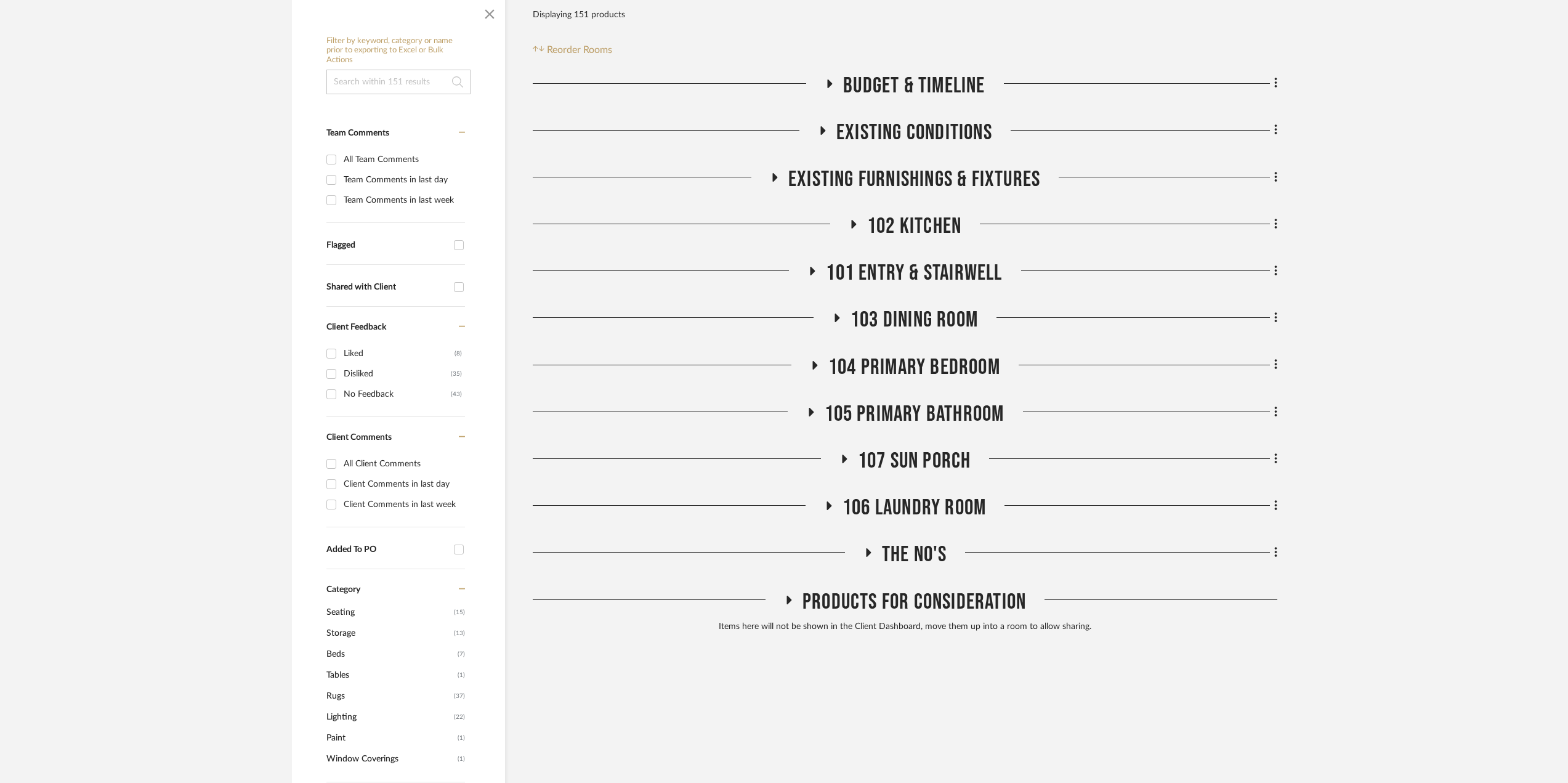
click at [884, 427] on span "107 Sun Porch" at bounding box center [915, 461] width 113 height 27
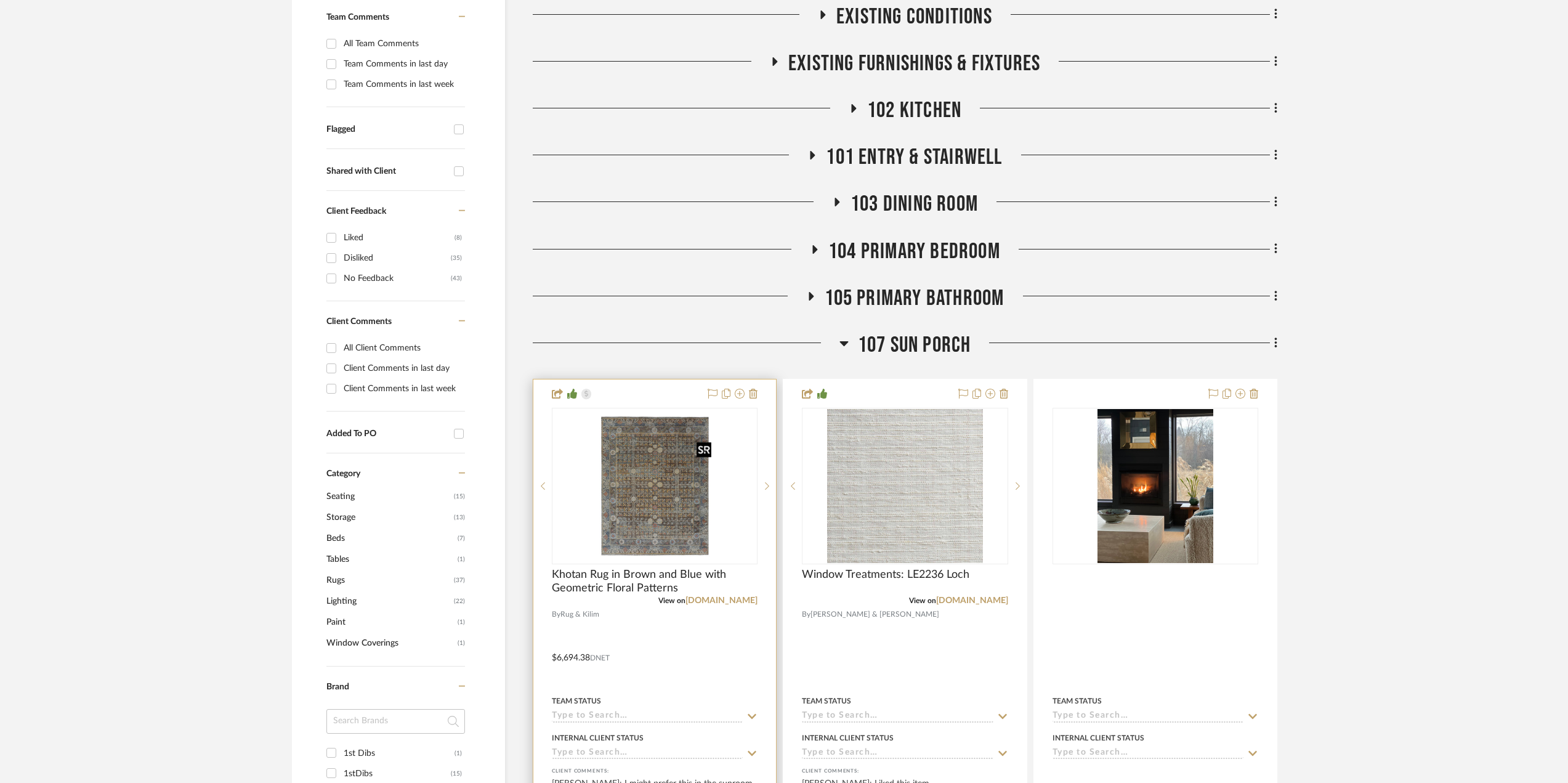
scroll to position [340, 0]
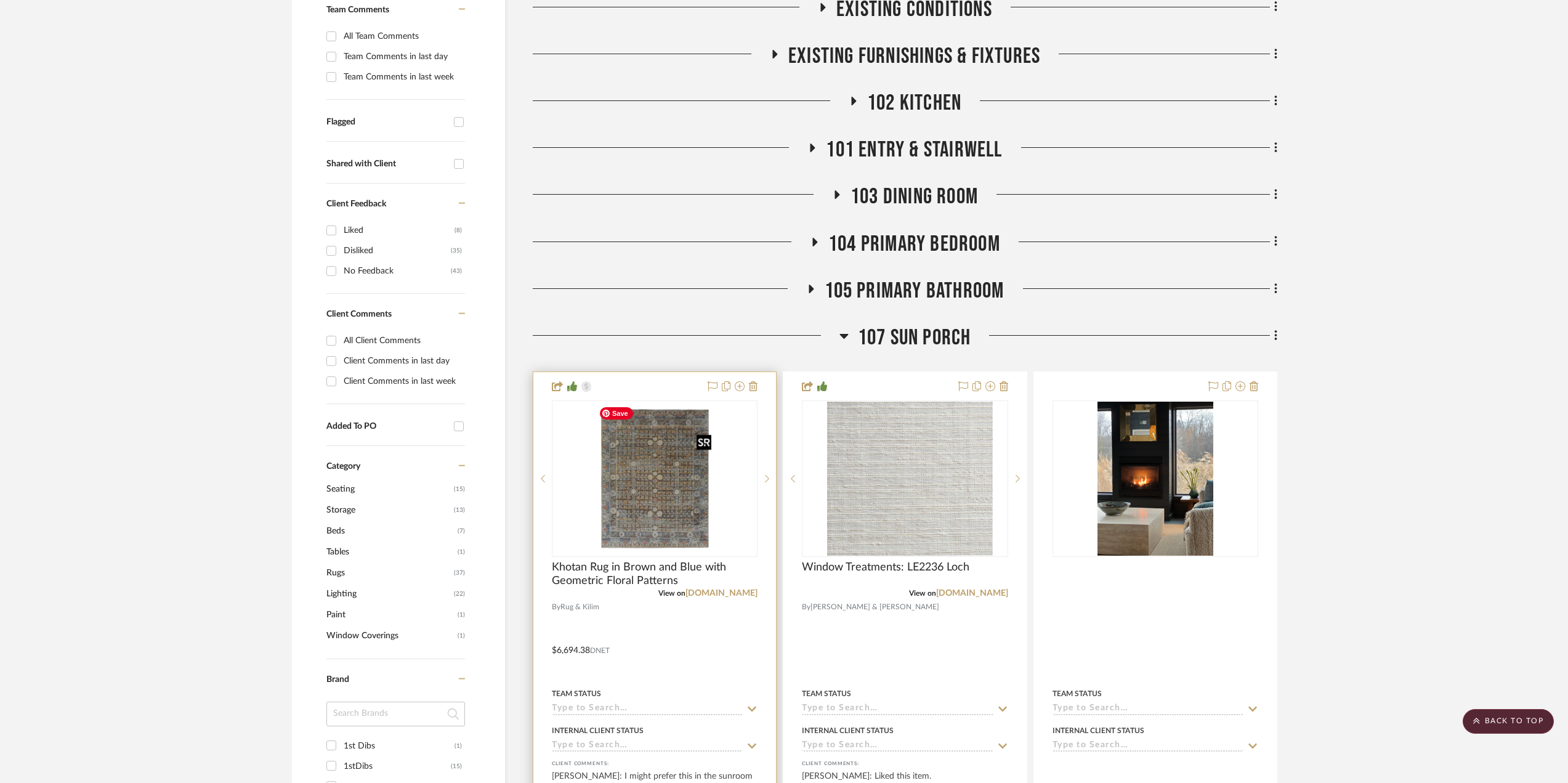
click at [634, 427] on img "0" at bounding box center [655, 479] width 123 height 154
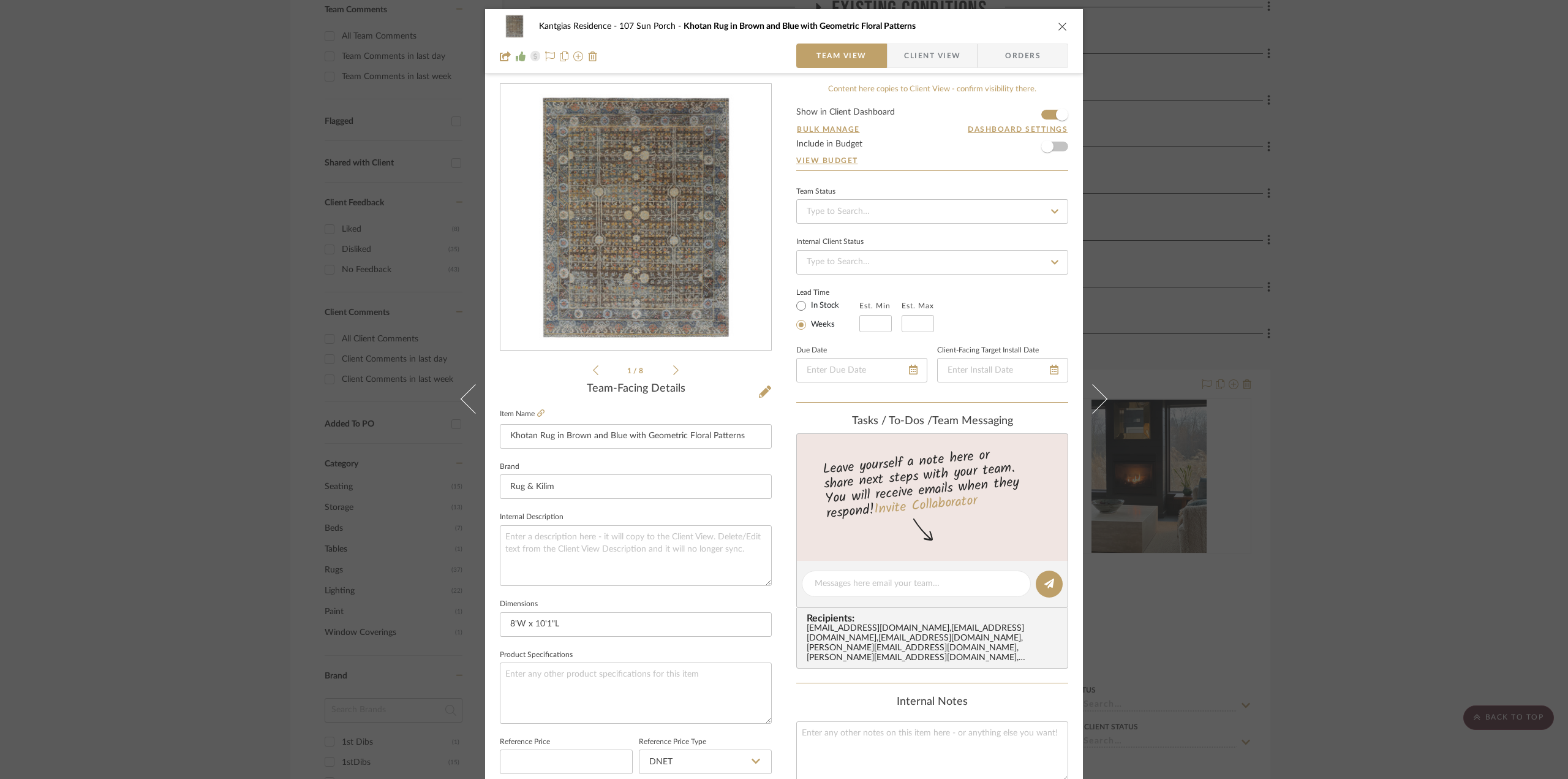
scroll to position [123, 0]
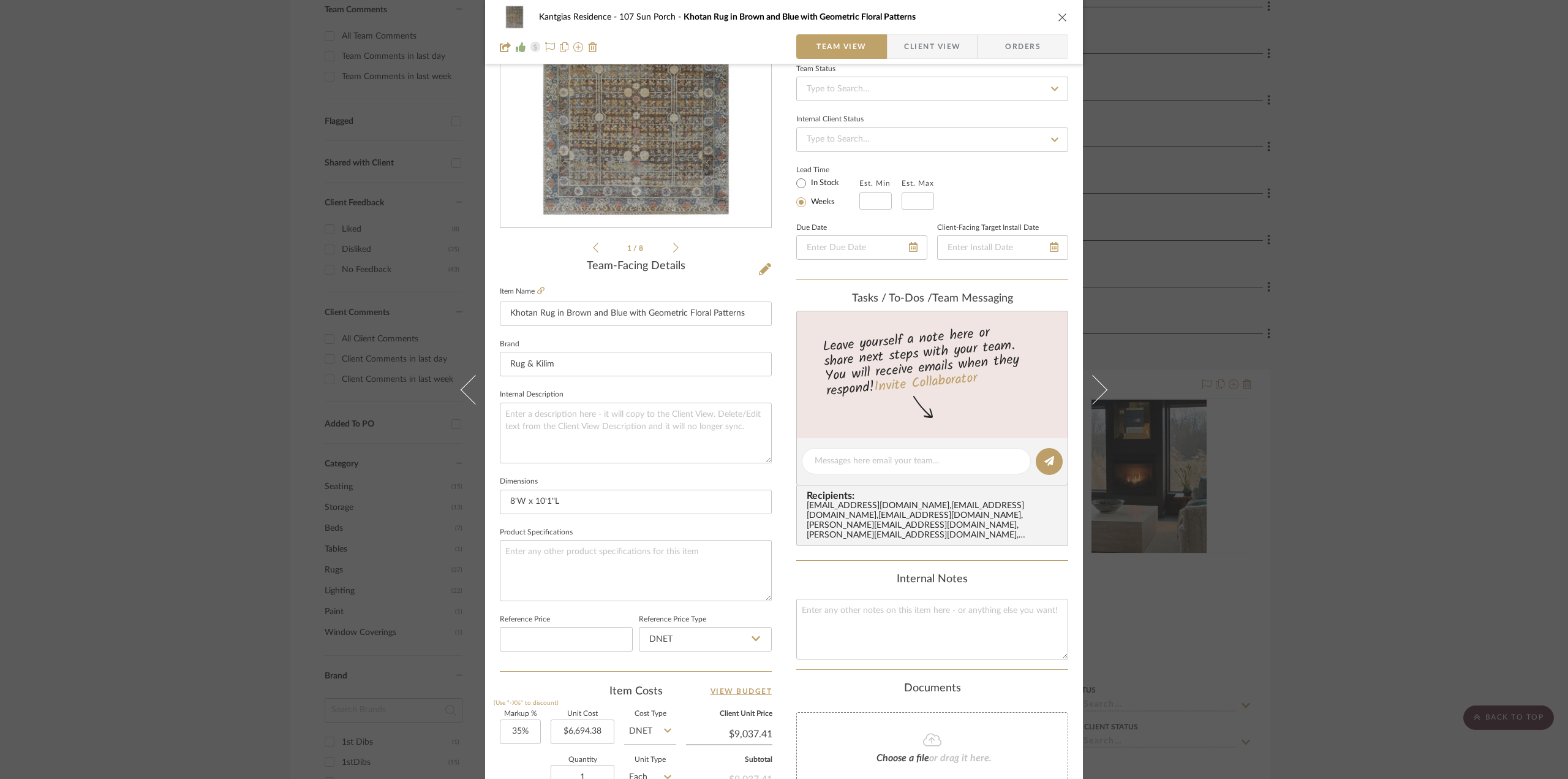
click at [932, 15] on icon "close" at bounding box center [1063, 17] width 10 height 10
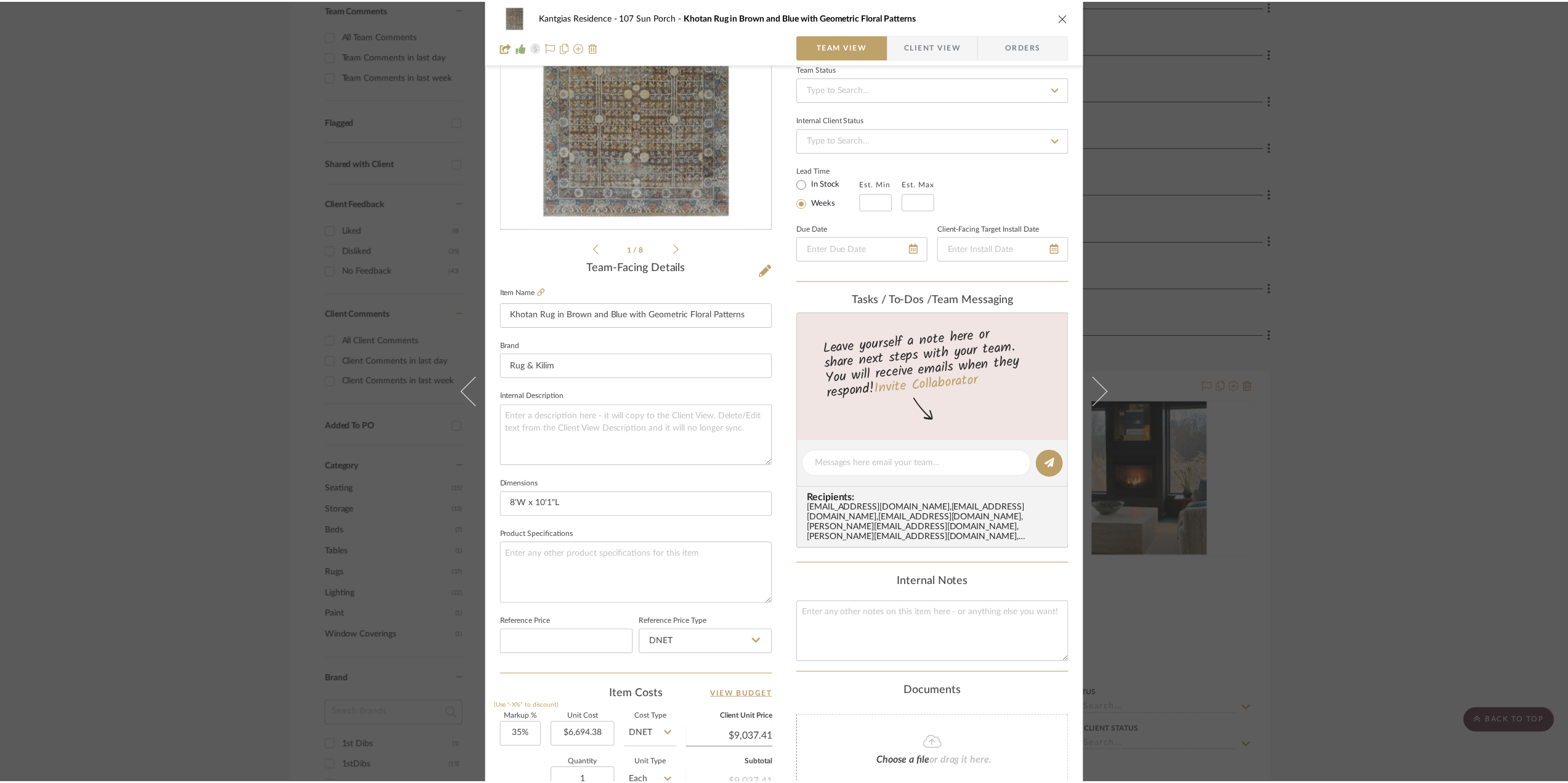
scroll to position [340, 0]
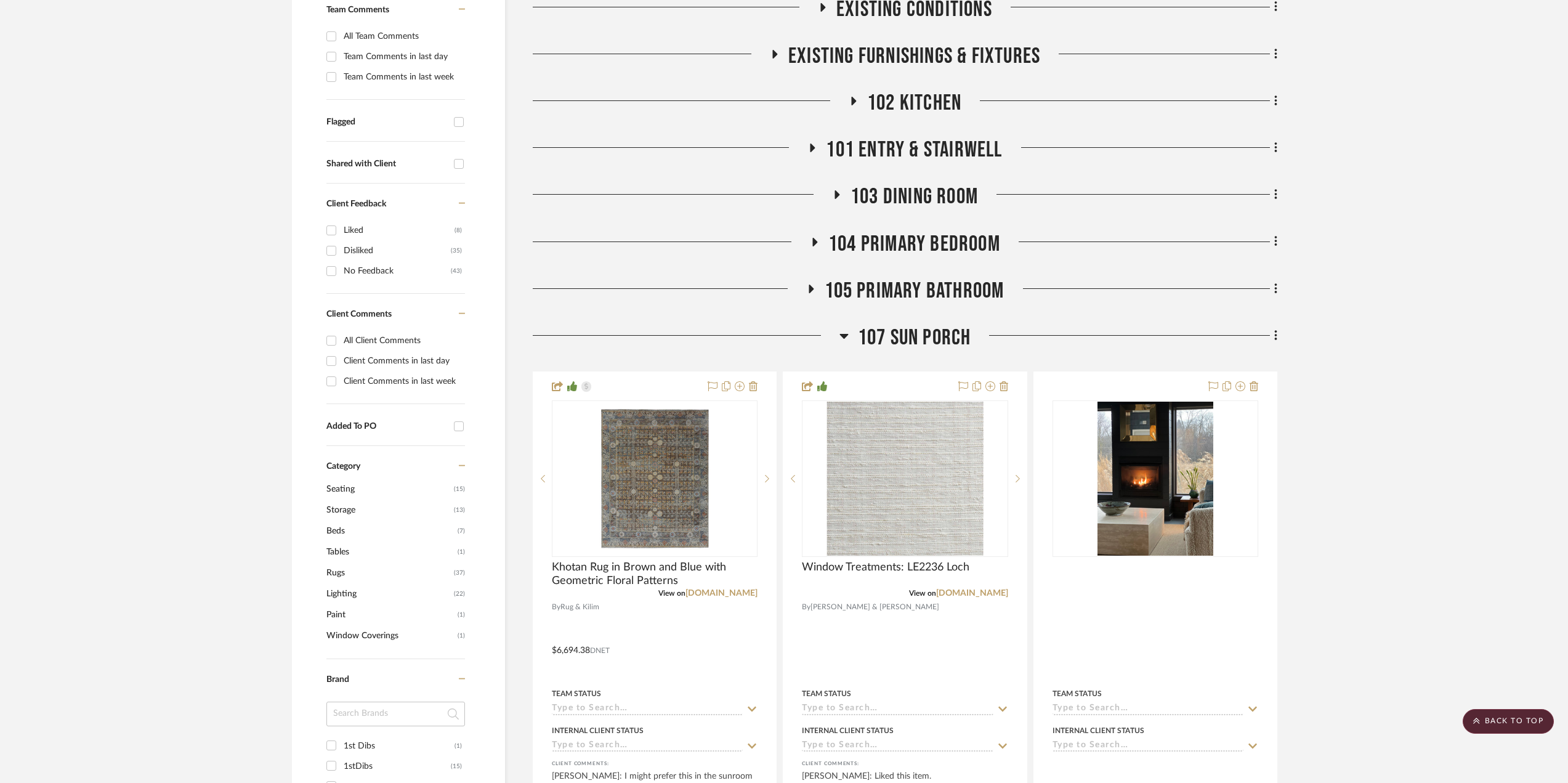
click at [872, 335] on span "107 Sun Porch" at bounding box center [915, 338] width 113 height 27
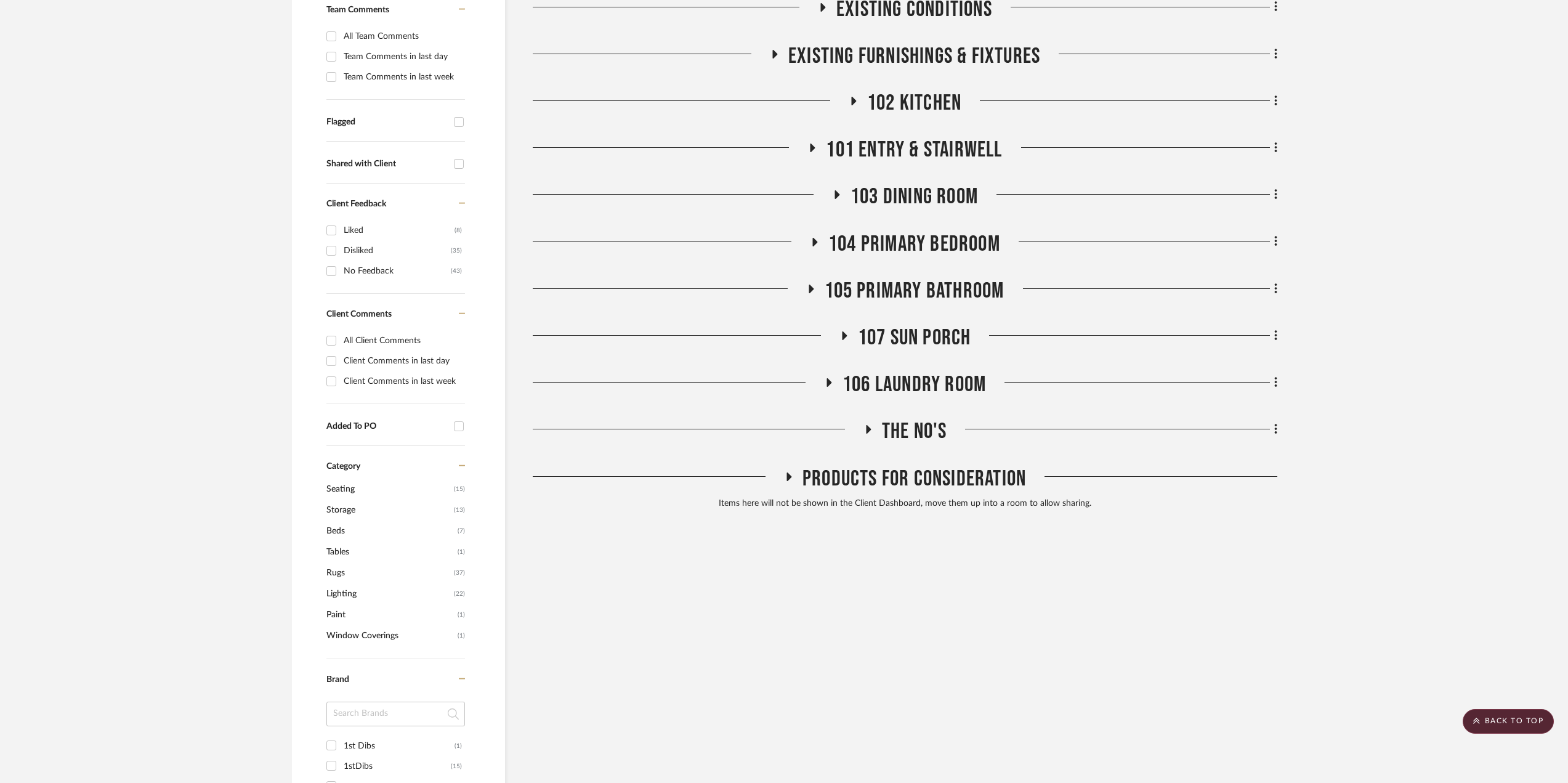
click at [882, 285] on span "105 Primary Bathroom" at bounding box center [915, 291] width 180 height 27
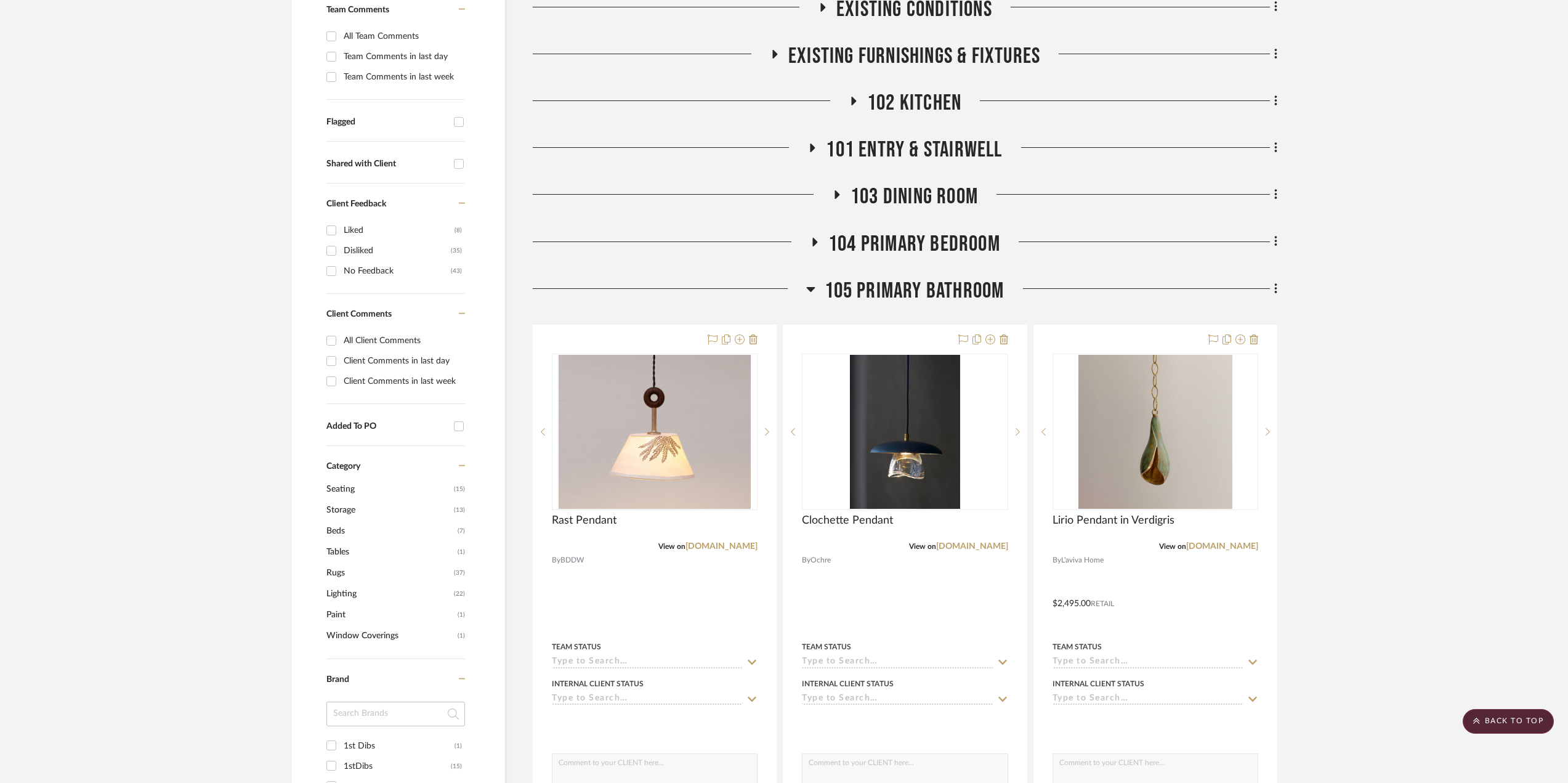
click at [882, 285] on span "105 Primary Bathroom" at bounding box center [915, 291] width 180 height 27
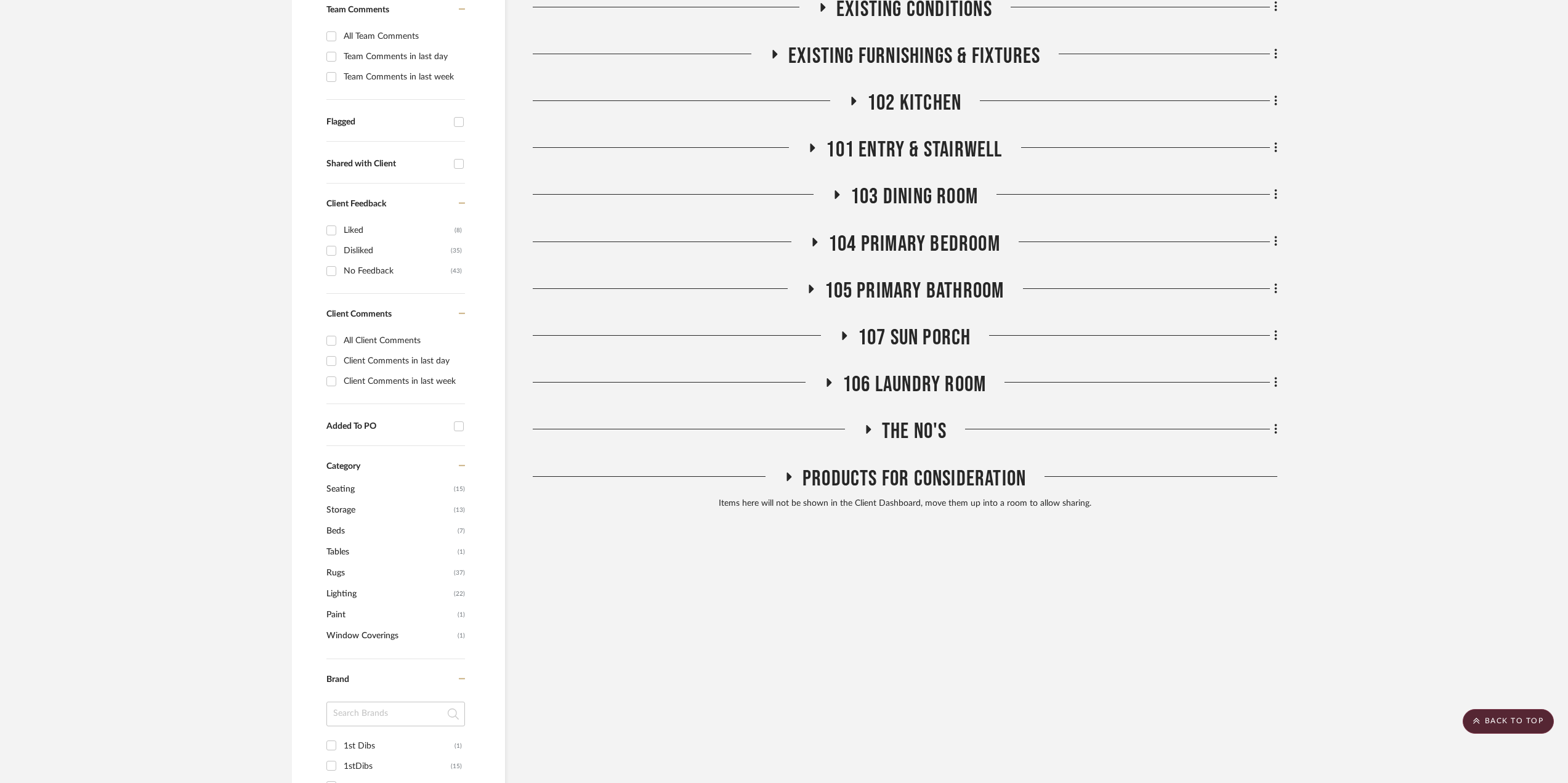
click at [891, 245] on span "104 Primary Bedroom" at bounding box center [914, 244] width 172 height 27
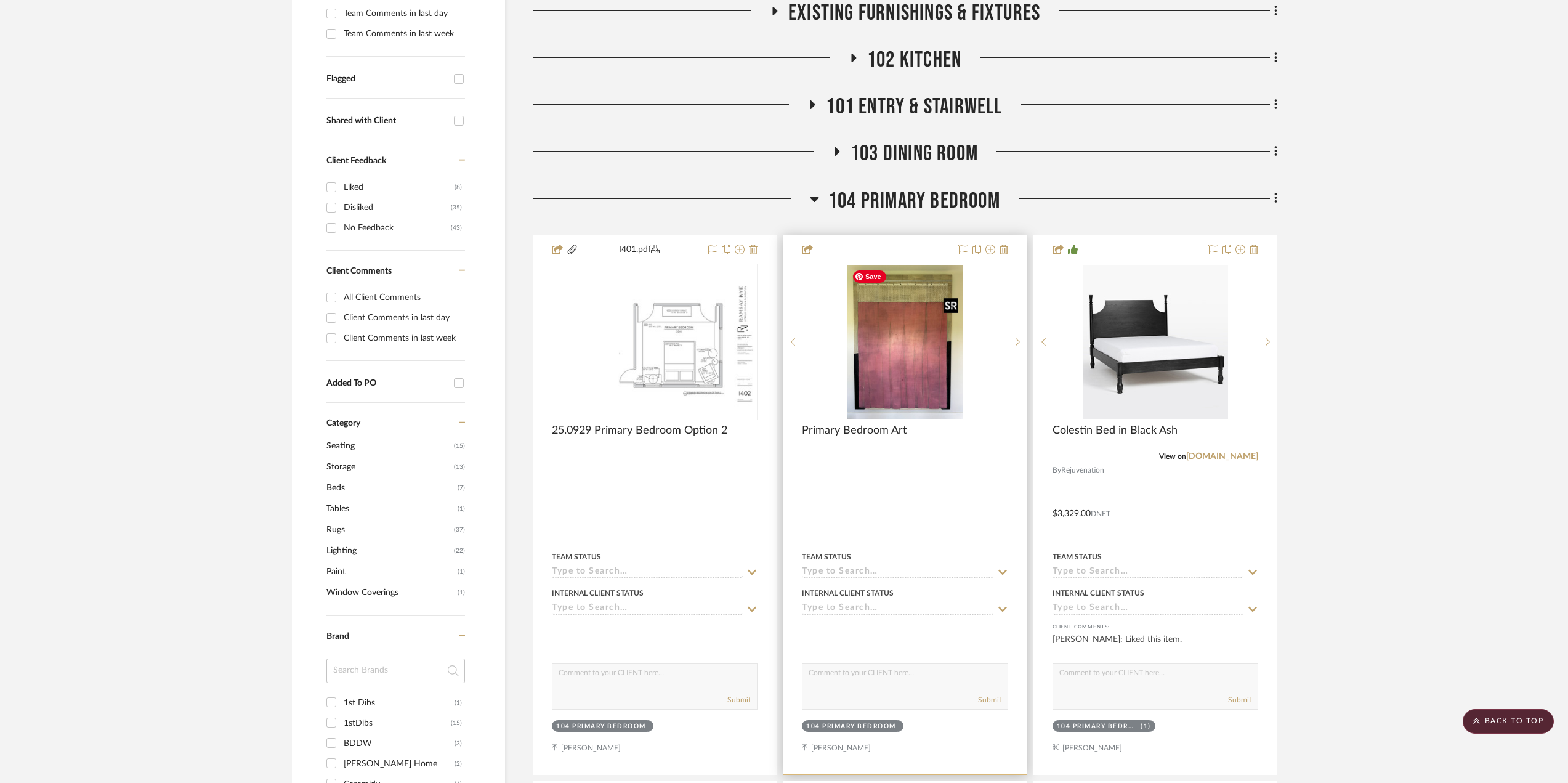
scroll to position [402, 0]
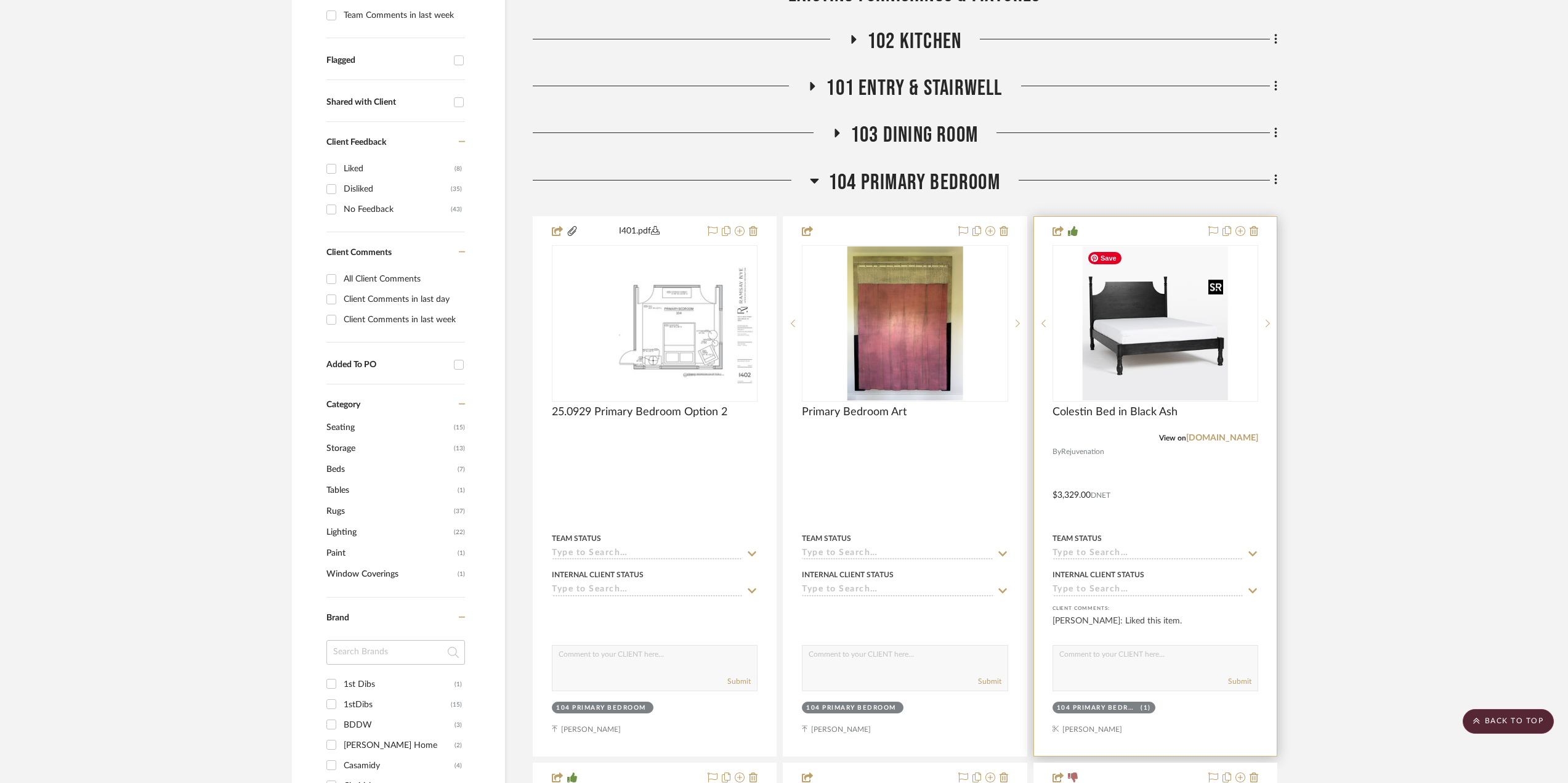
click at [0, 0] on img at bounding box center [0, 0] width 0 height 0
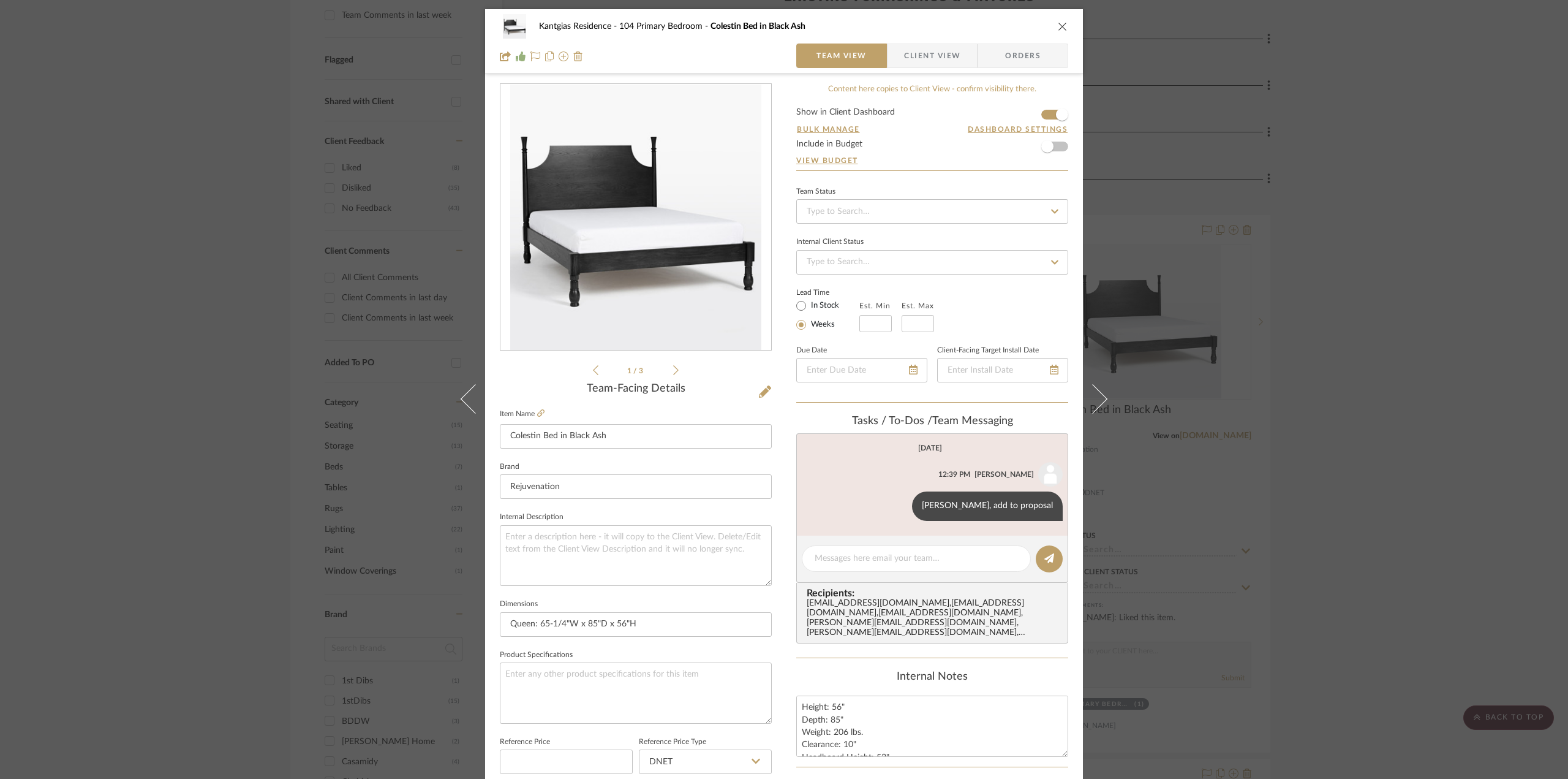
scroll to position [184, 0]
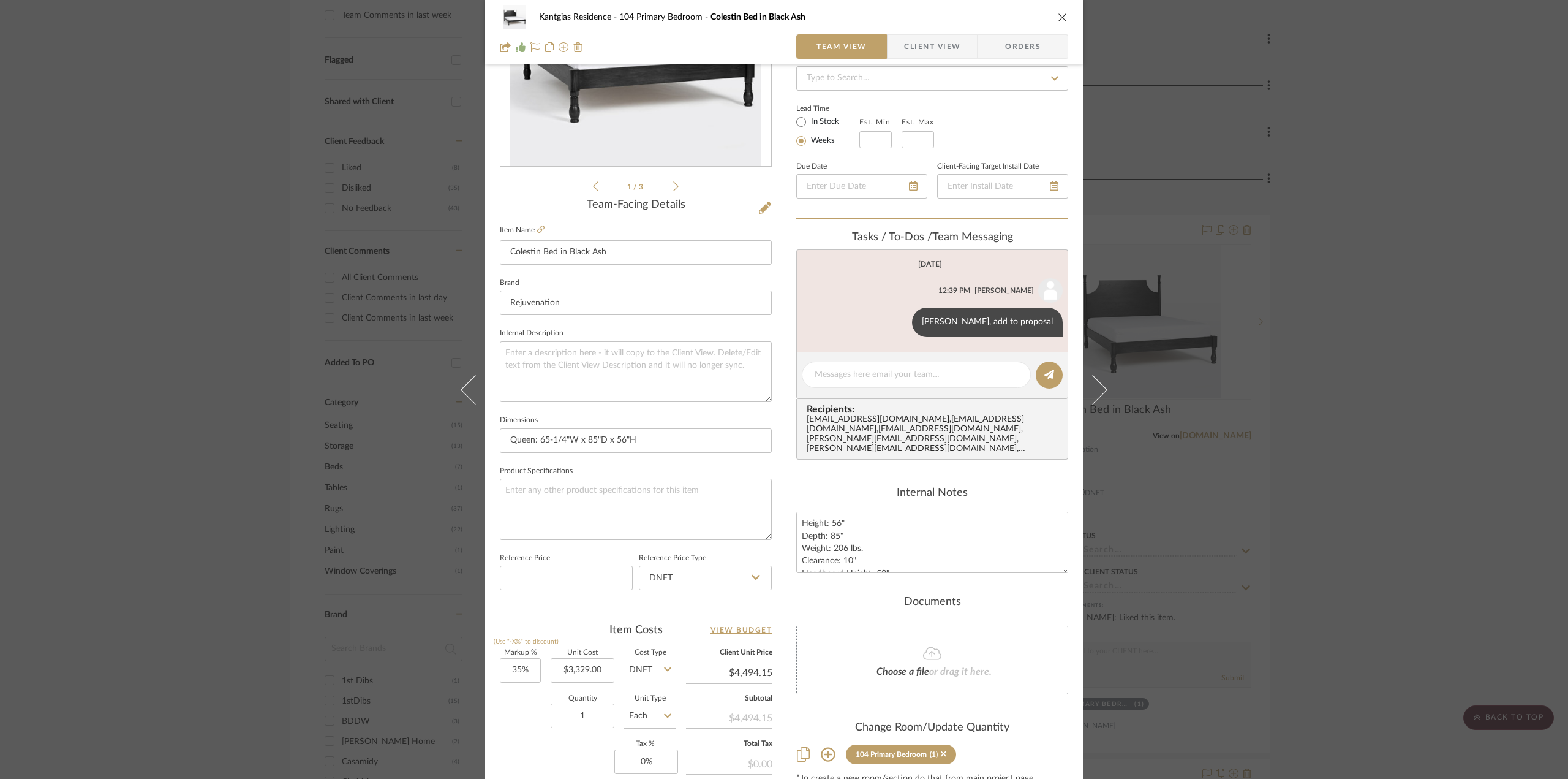
click at [932, 19] on icon "close" at bounding box center [1063, 17] width 10 height 10
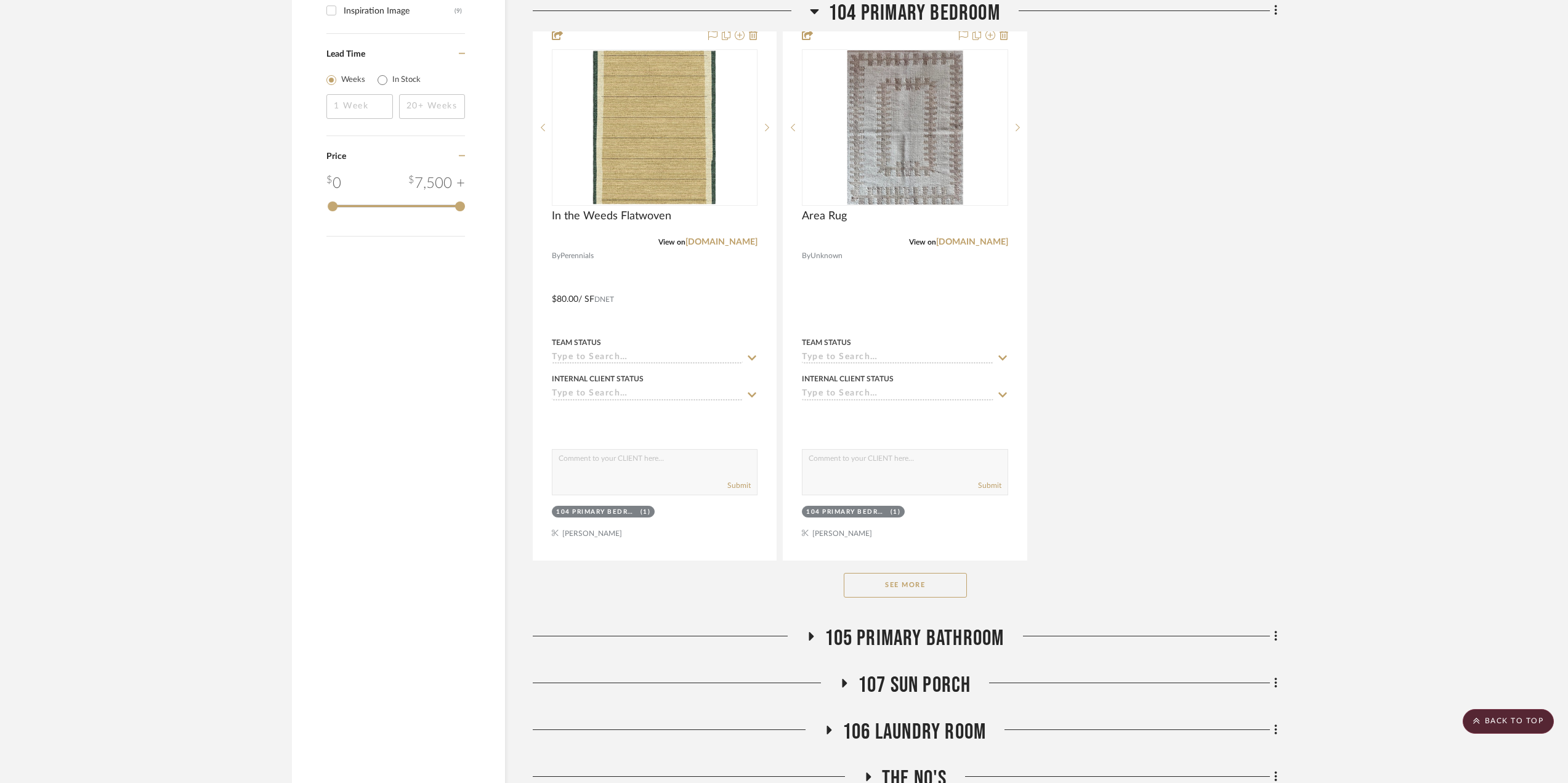
scroll to position [1756, 0]
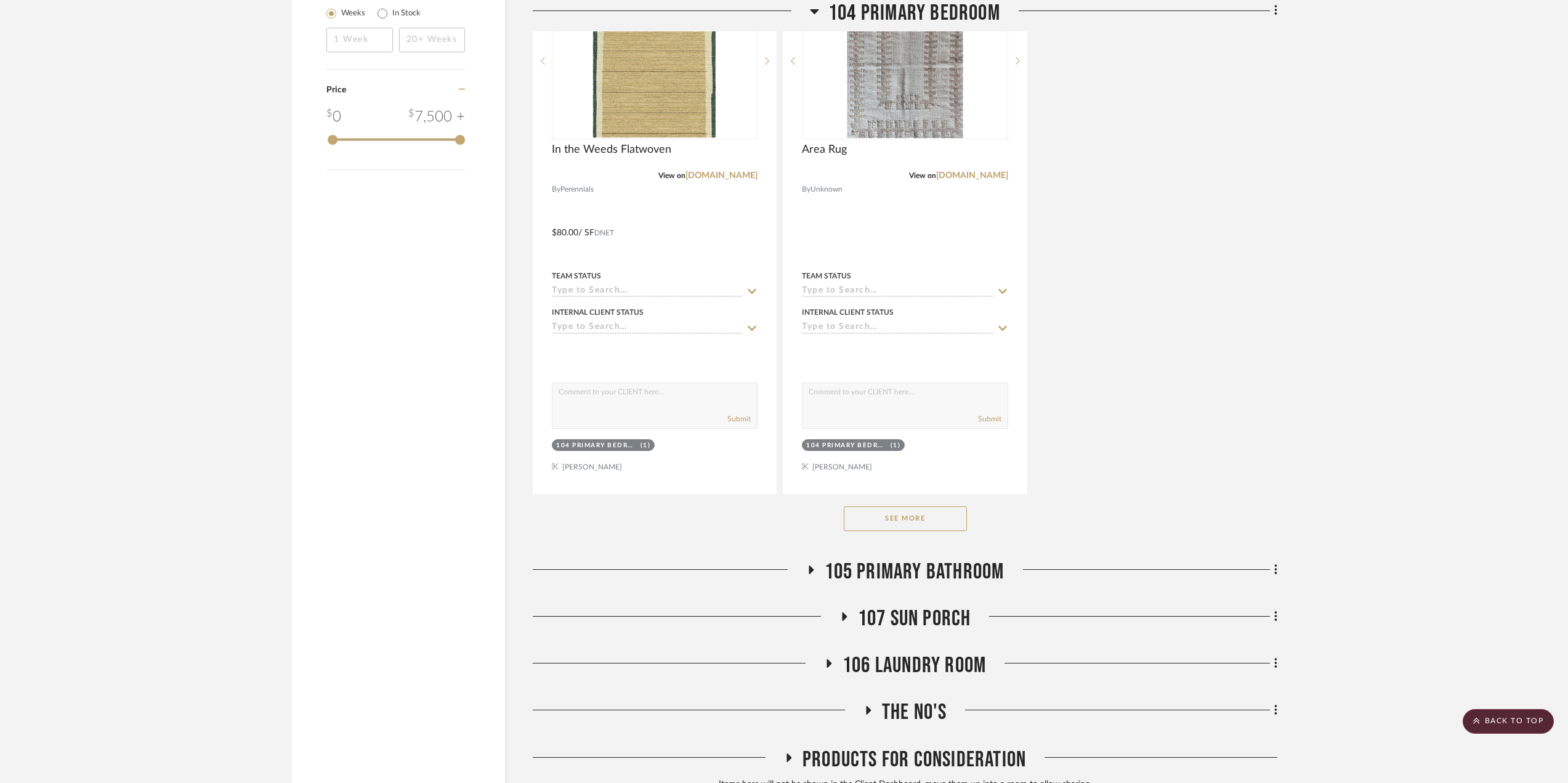
click at [937, 427] on button "See More" at bounding box center [905, 519] width 123 height 25
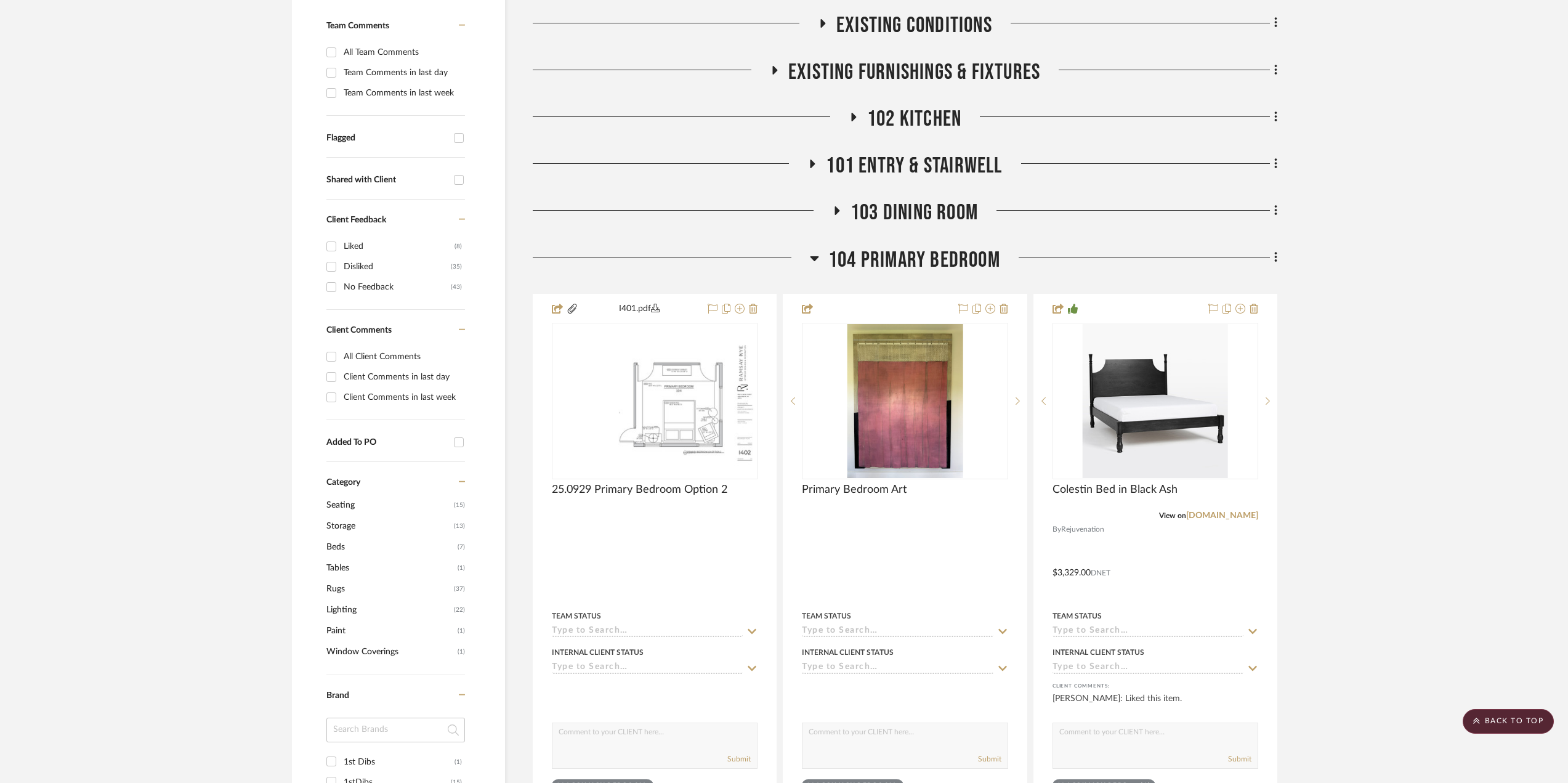
scroll to position [185, 0]
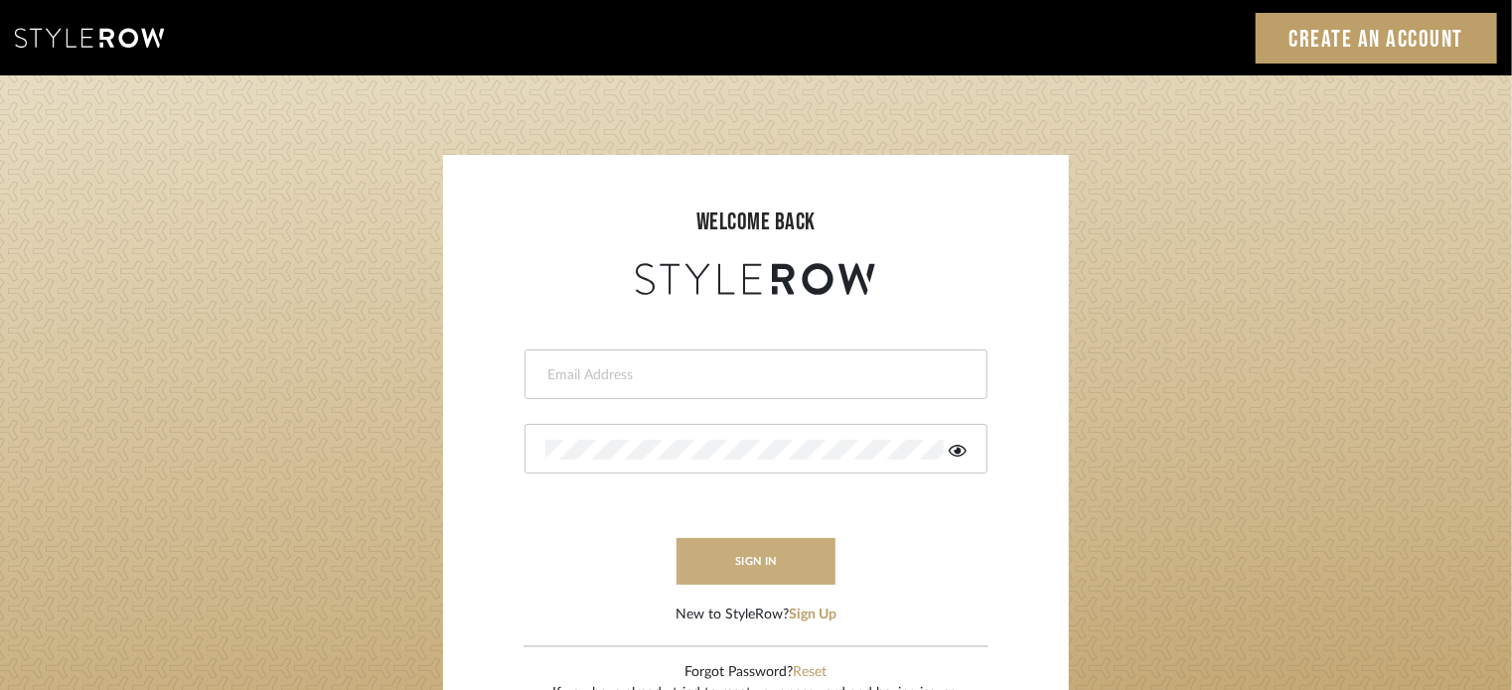
type input "katelyn@clothandkind.com"
click at [767, 576] on button "sign in" at bounding box center [756, 561] width 159 height 47
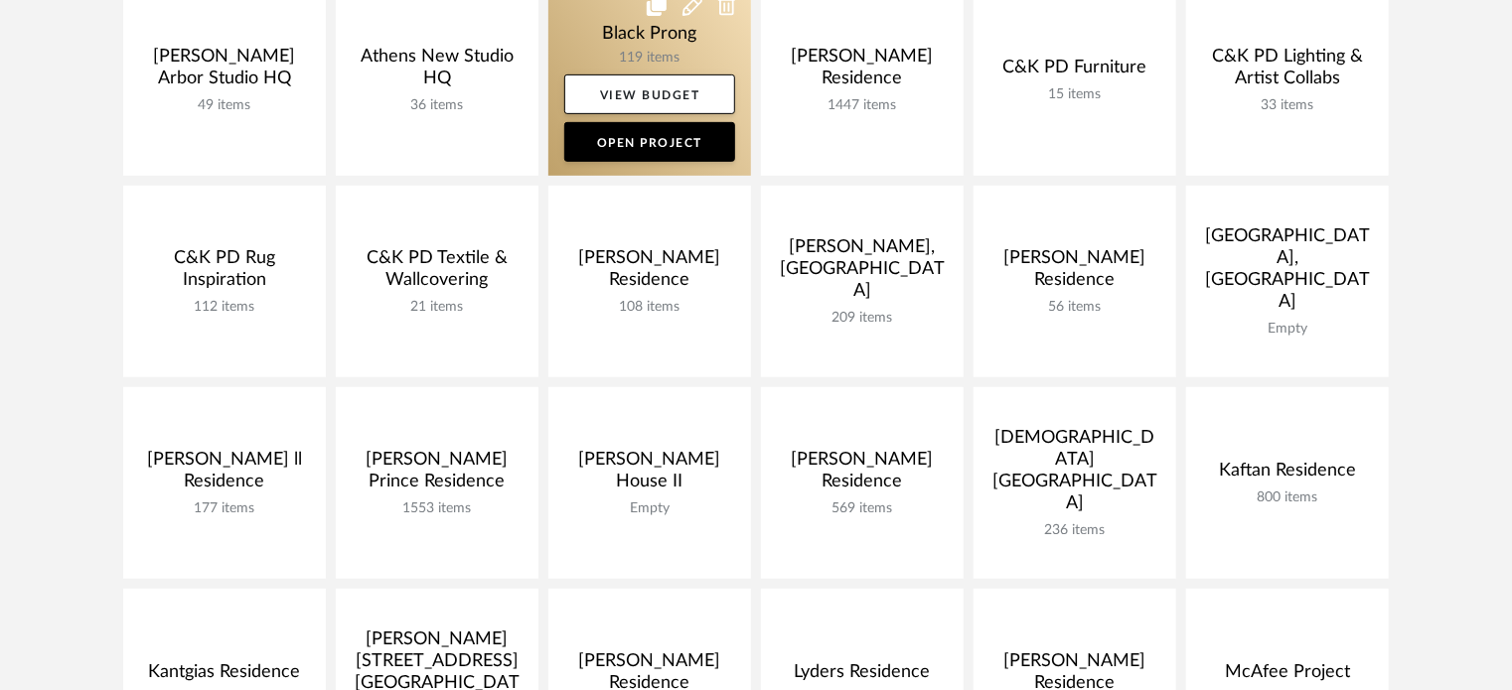
scroll to position [298, 0]
